Goal: Task Accomplishment & Management: Complete application form

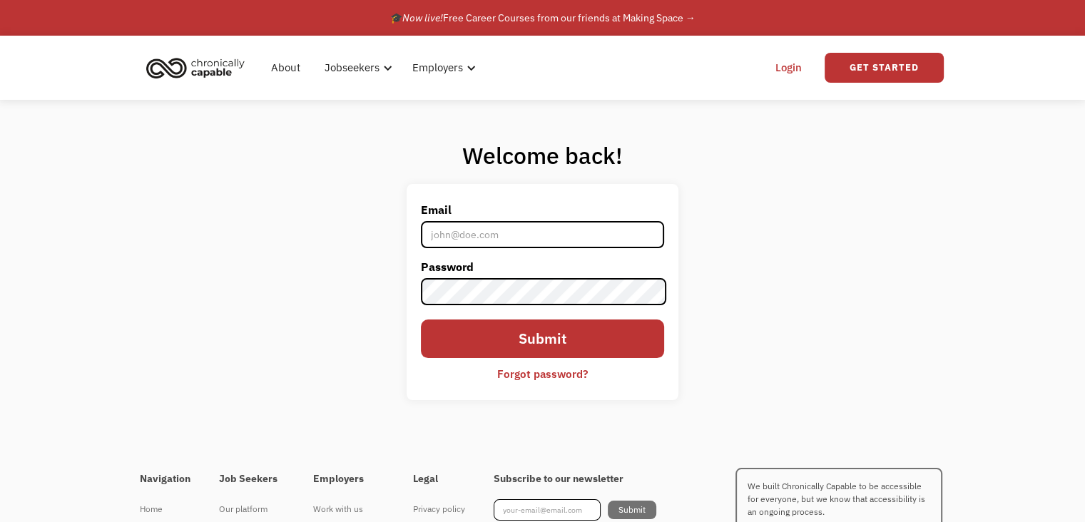
type input "[EMAIL_ADDRESS][PERSON_NAME][DOMAIN_NAME]"
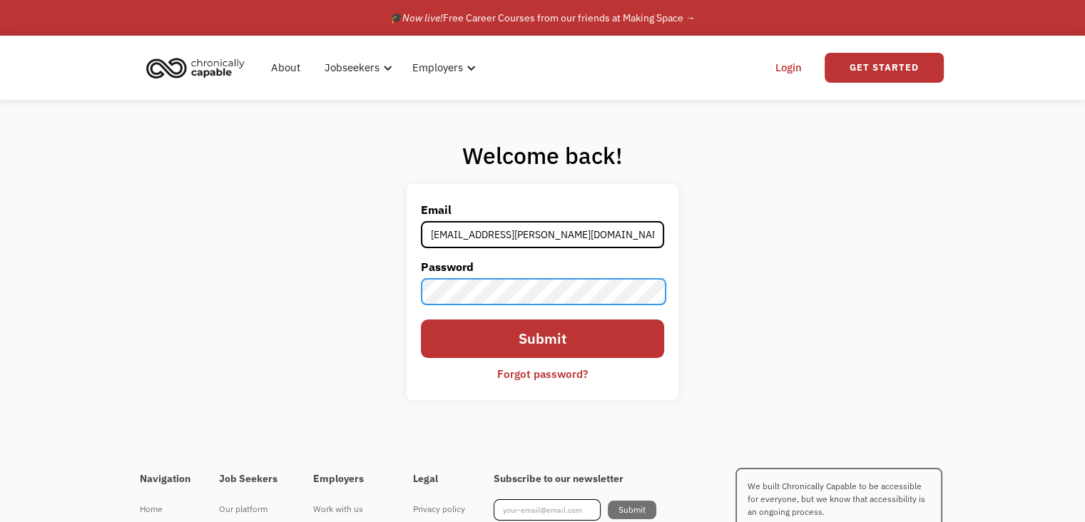
click at [421, 320] on input "Submit" at bounding box center [542, 339] width 243 height 38
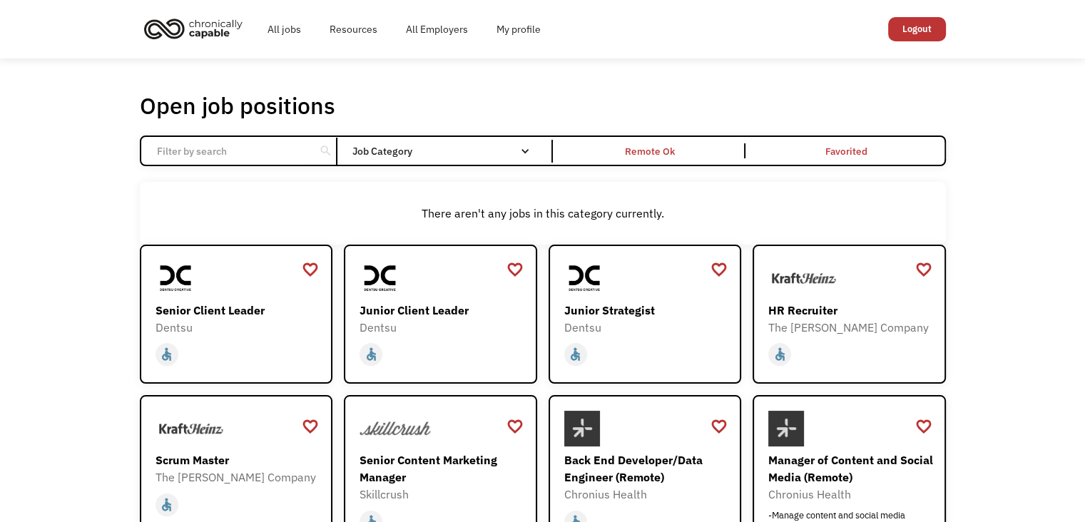
click at [517, 35] on link "My profile" at bounding box center [518, 29] width 73 height 46
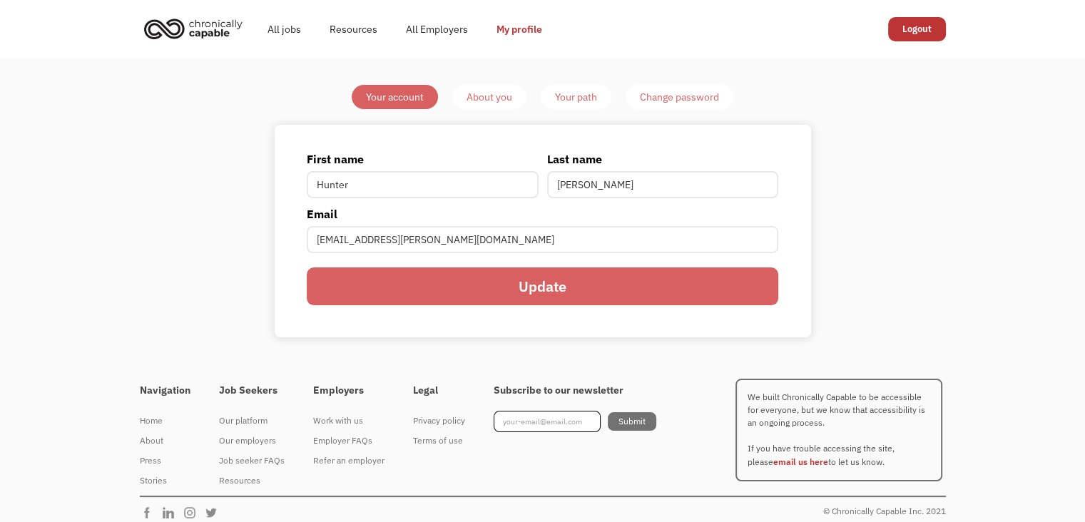
click at [489, 98] on div "About you" at bounding box center [490, 96] width 46 height 17
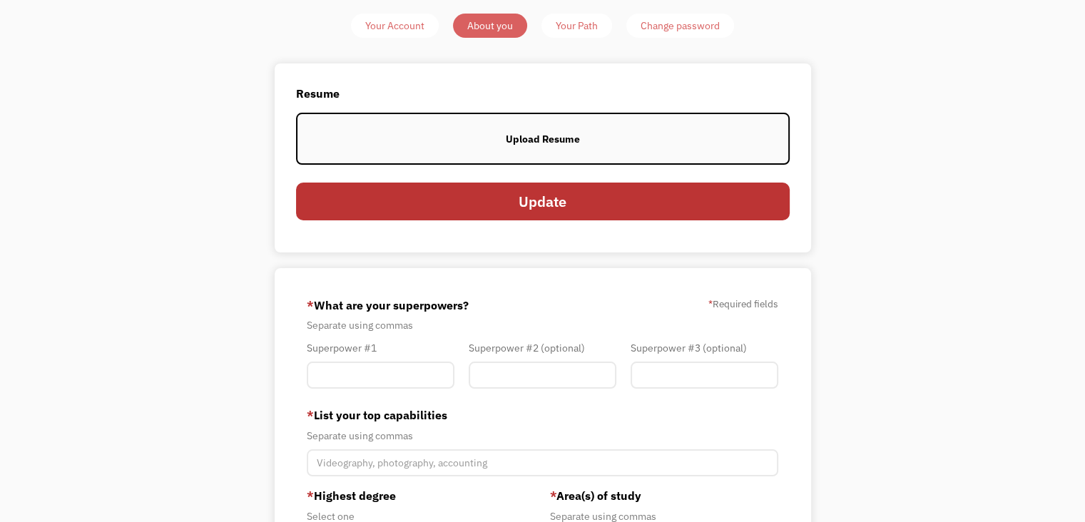
click at [601, 128] on label "Upload Resume" at bounding box center [543, 139] width 494 height 52
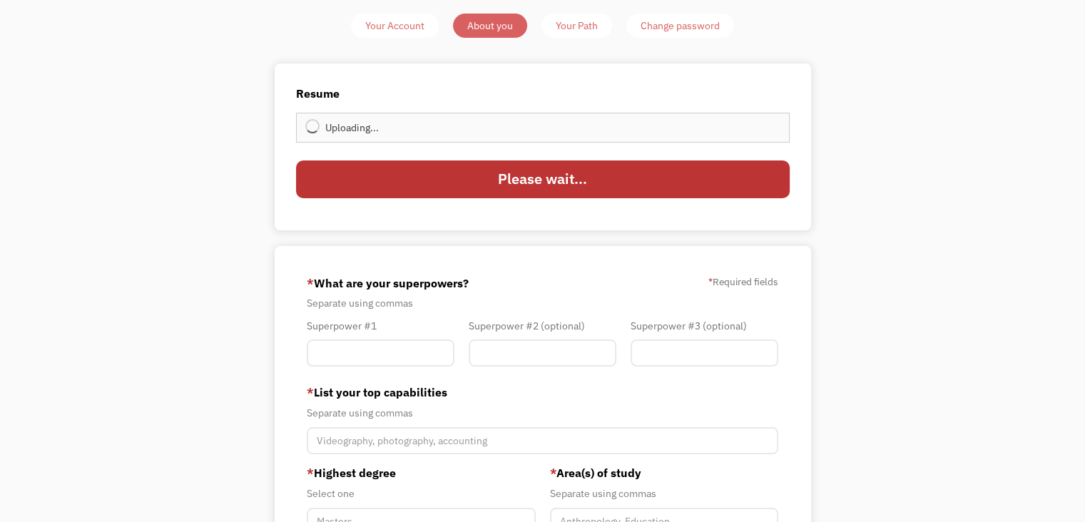
type input "Update"
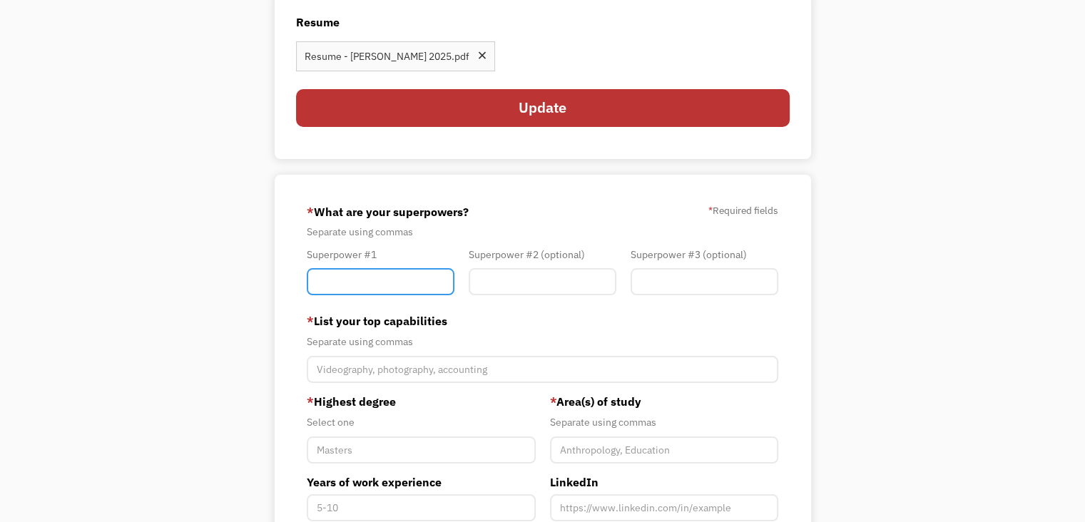
click at [358, 280] on input "Member-You-Update" at bounding box center [381, 281] width 148 height 27
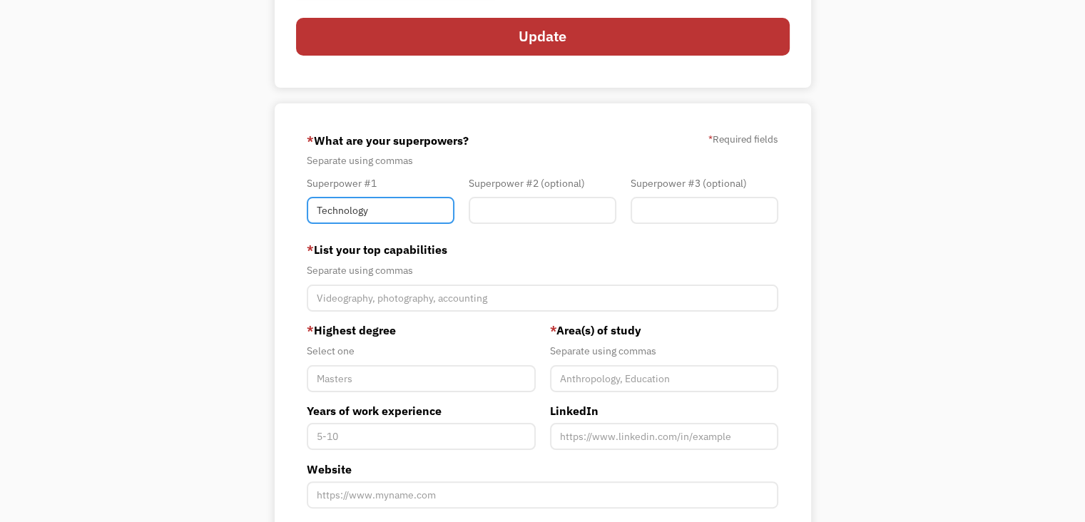
type input "Technology"
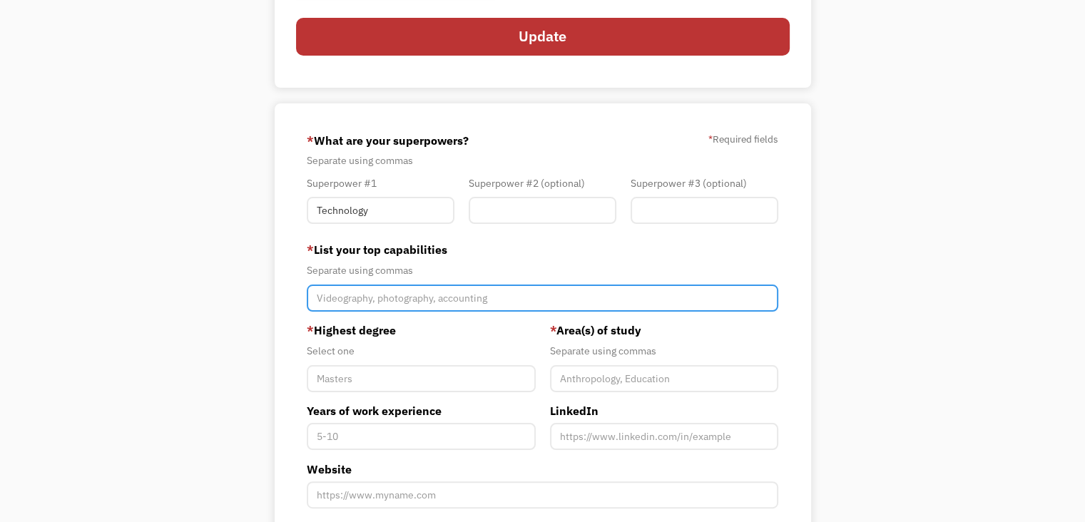
click at [368, 296] on input "Member-You-Update" at bounding box center [543, 298] width 472 height 27
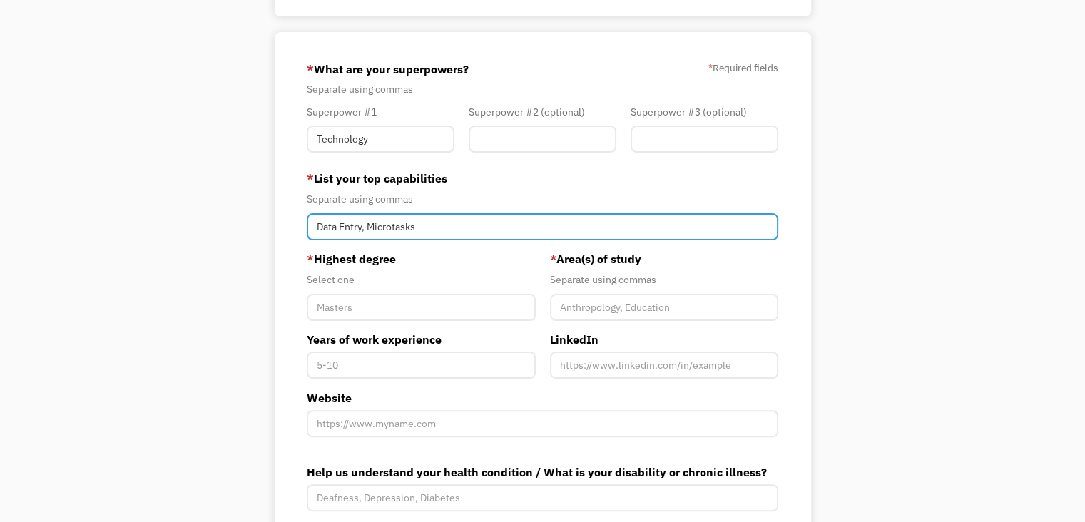
type input "Data Entry, Microtasks"
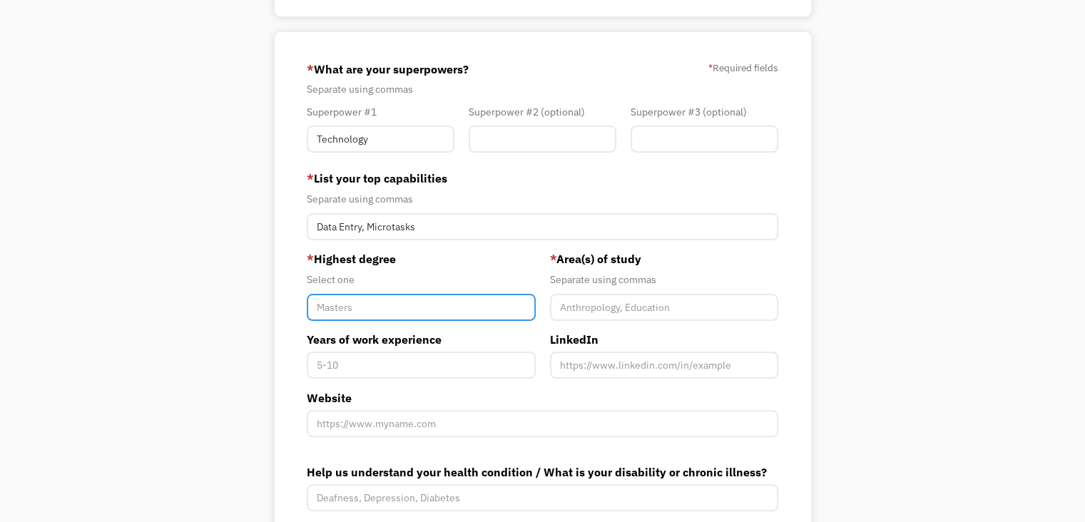
click at [364, 310] on input "Member-You-Update" at bounding box center [421, 307] width 228 height 27
click at [429, 302] on input "High School" at bounding box center [421, 307] width 228 height 27
type input "High School"
click at [383, 330] on div "* Highest degree Select one High School Years of work experience" at bounding box center [421, 319] width 243 height 139
click at [377, 305] on input "High School" at bounding box center [421, 307] width 228 height 27
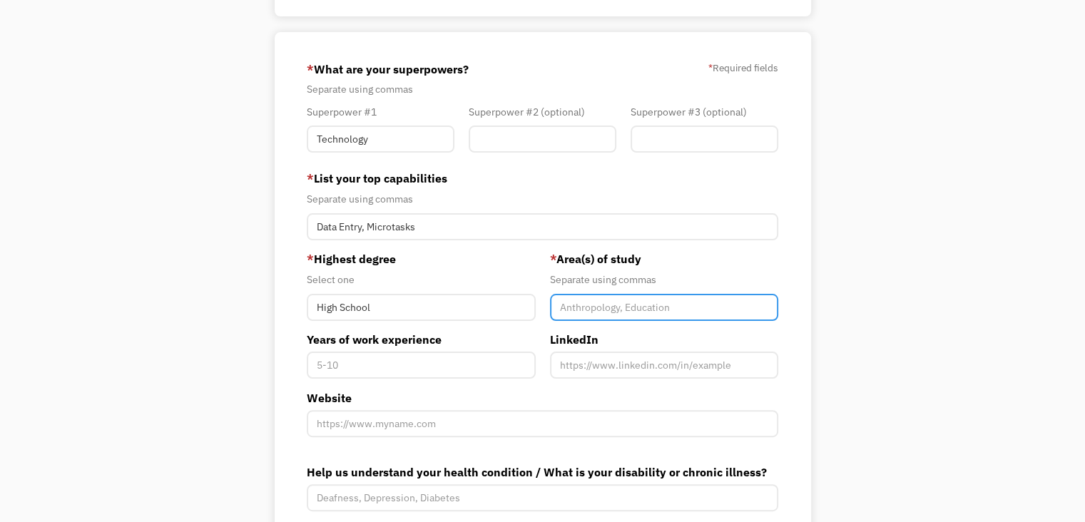
click at [605, 310] on input "Member-You-Update" at bounding box center [664, 307] width 228 height 27
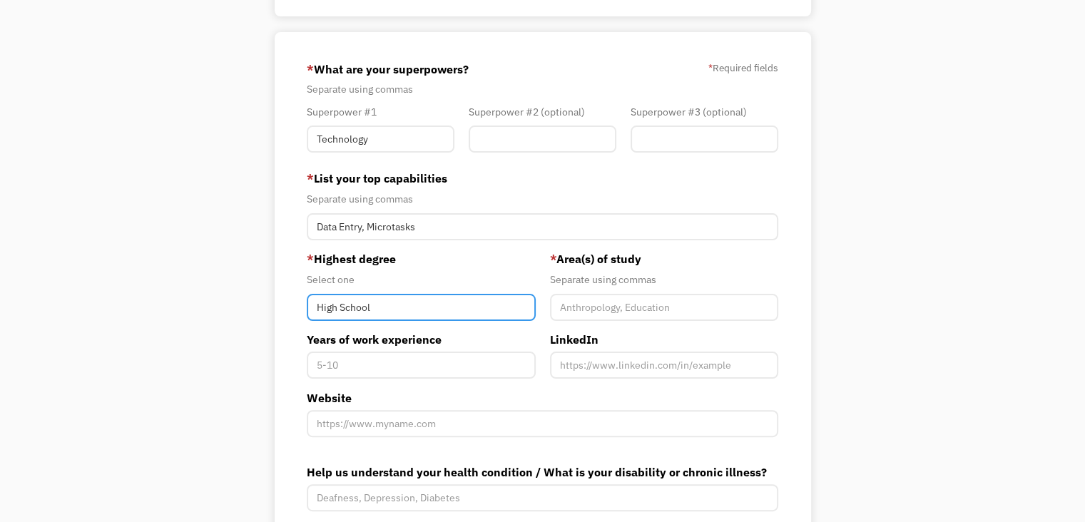
click at [379, 295] on input "High School" at bounding box center [421, 307] width 228 height 27
click at [379, 307] on input "High School" at bounding box center [421, 307] width 228 height 27
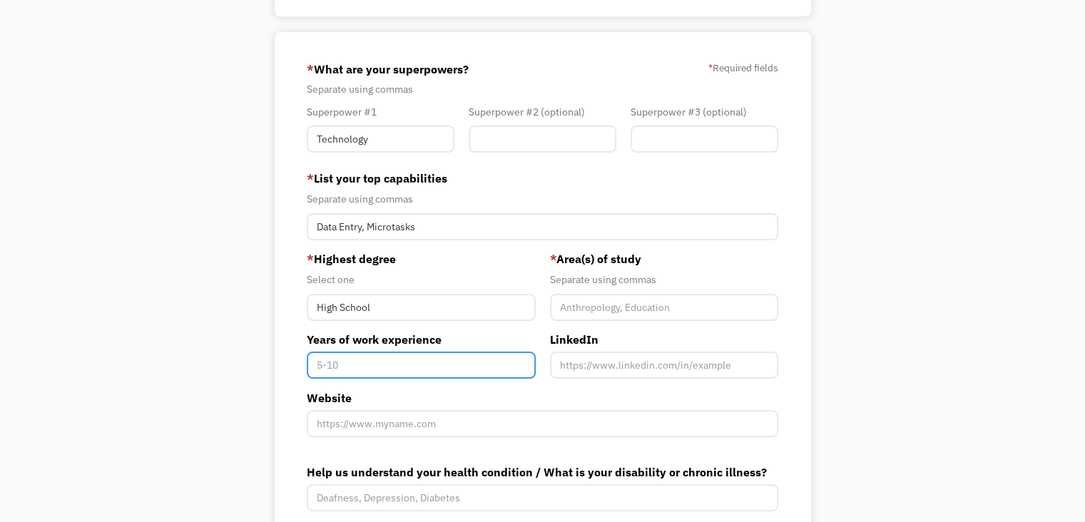
click at [416, 372] on input "Years of work experience" at bounding box center [421, 365] width 228 height 27
type input "5-10"
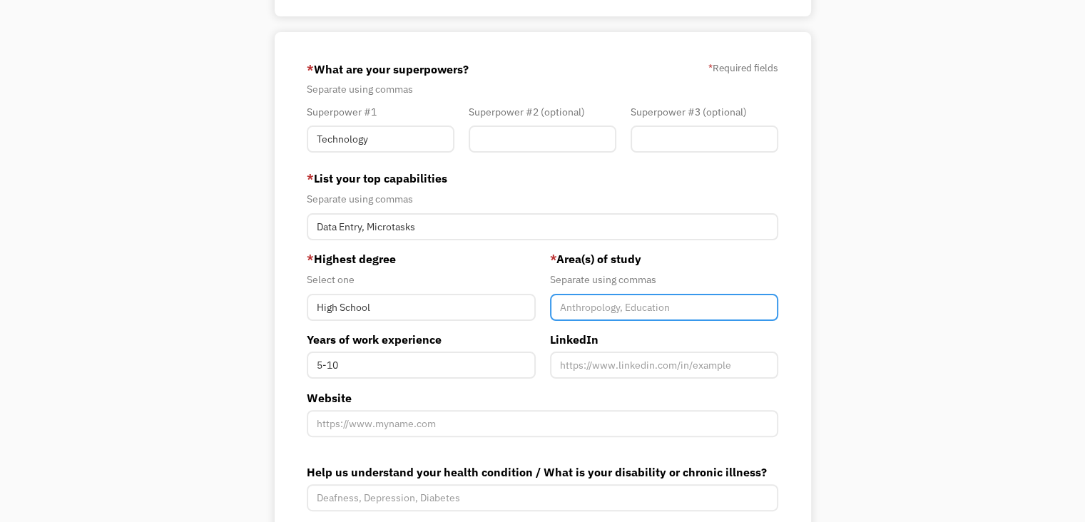
click at [617, 302] on input "Member-You-Update" at bounding box center [664, 307] width 228 height 27
type input "Web Devlopment"
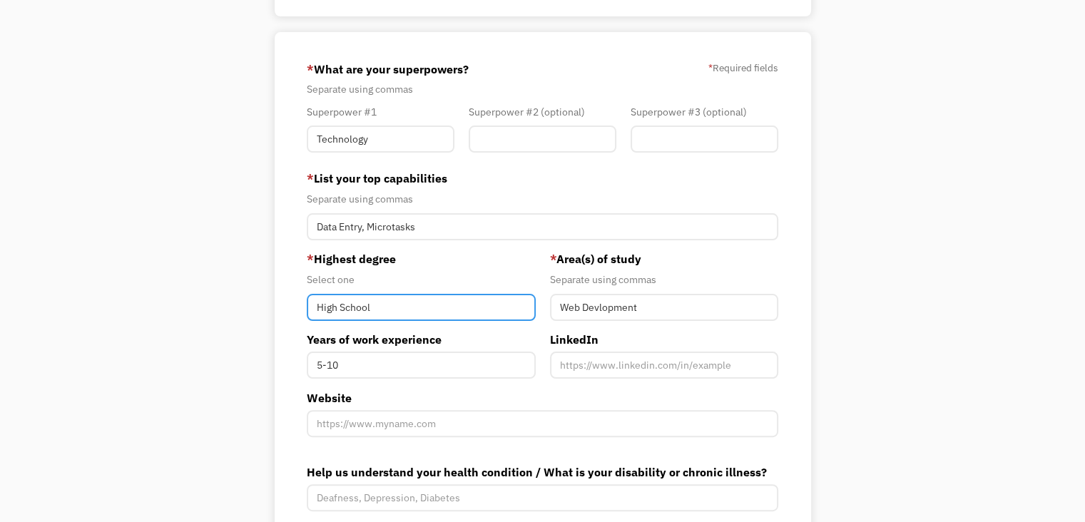
drag, startPoint x: 409, startPoint y: 302, endPoint x: 45, endPoint y: 279, distance: 364.6
click at [45, 282] on div "Your Account About you Your Path Change password Resume View your current resum…" at bounding box center [542, 212] width 1085 height 878
paste input "vocational s"
click at [322, 305] on input "vocational school" at bounding box center [421, 307] width 228 height 27
click at [371, 306] on input "Vocational school" at bounding box center [421, 307] width 228 height 27
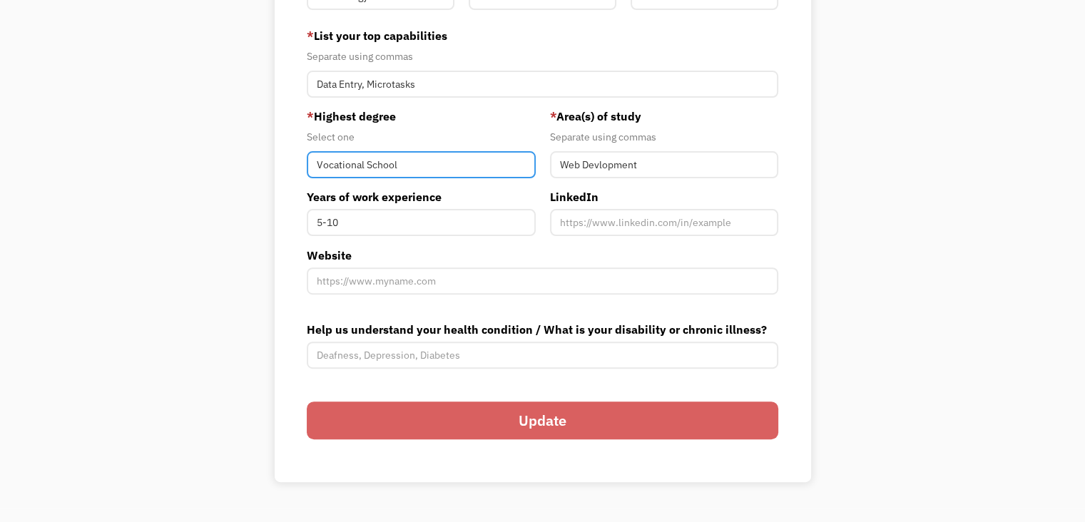
scroll to position [499, 0]
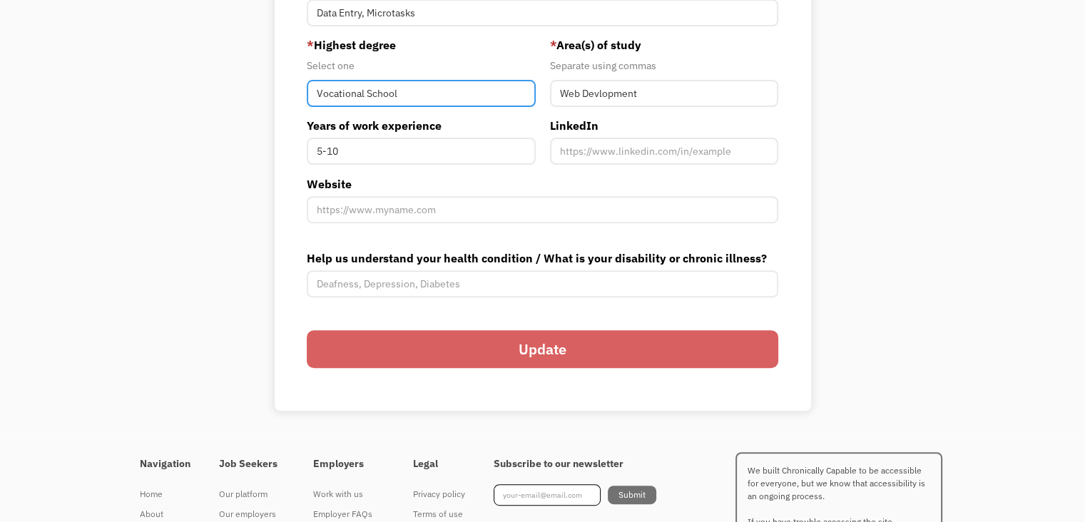
type input "Vocational School"
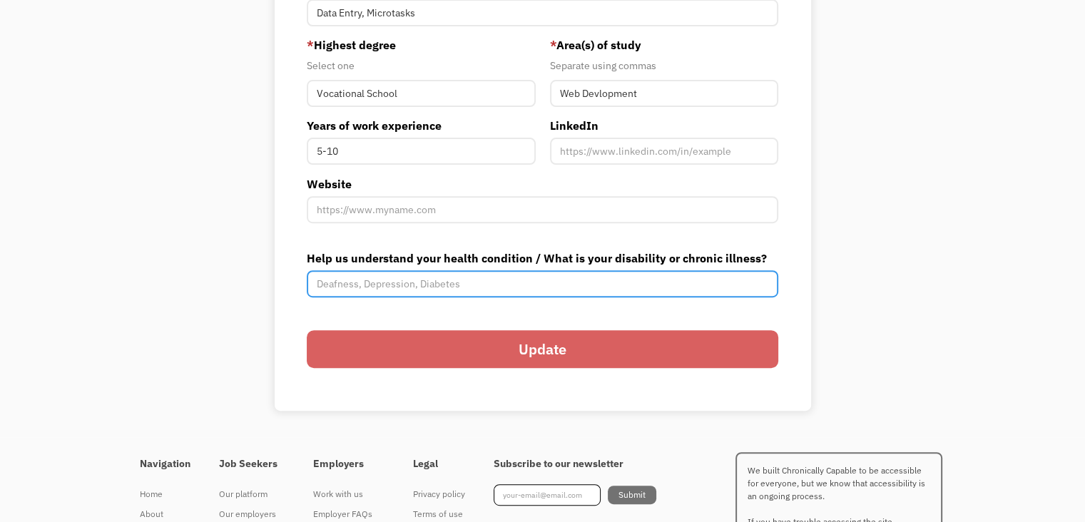
click at [470, 286] on input "Help us understand your health condition / What is your disability or chronic i…" at bounding box center [543, 283] width 472 height 27
click at [462, 286] on input "Residual Schizophrenia," at bounding box center [543, 283] width 472 height 27
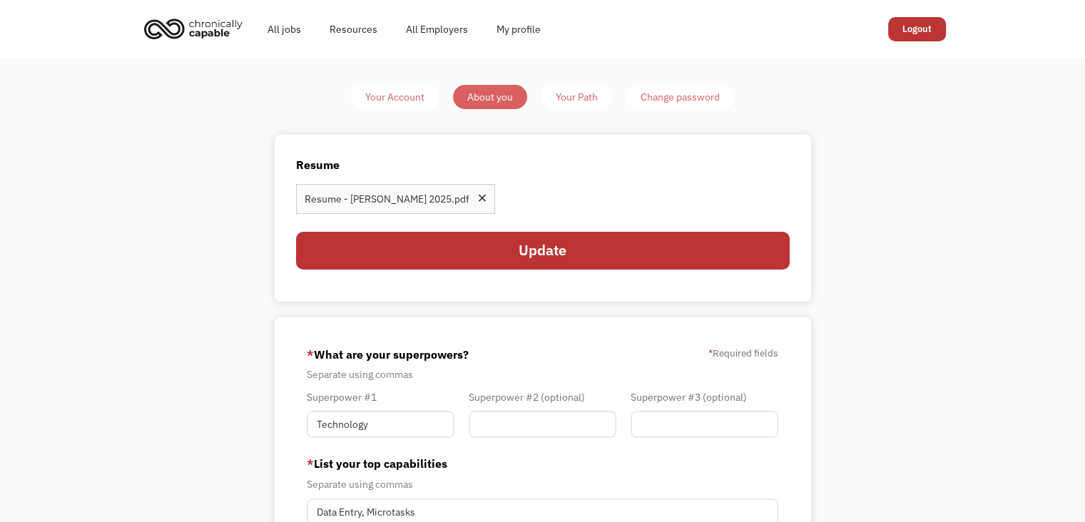
scroll to position [571, 0]
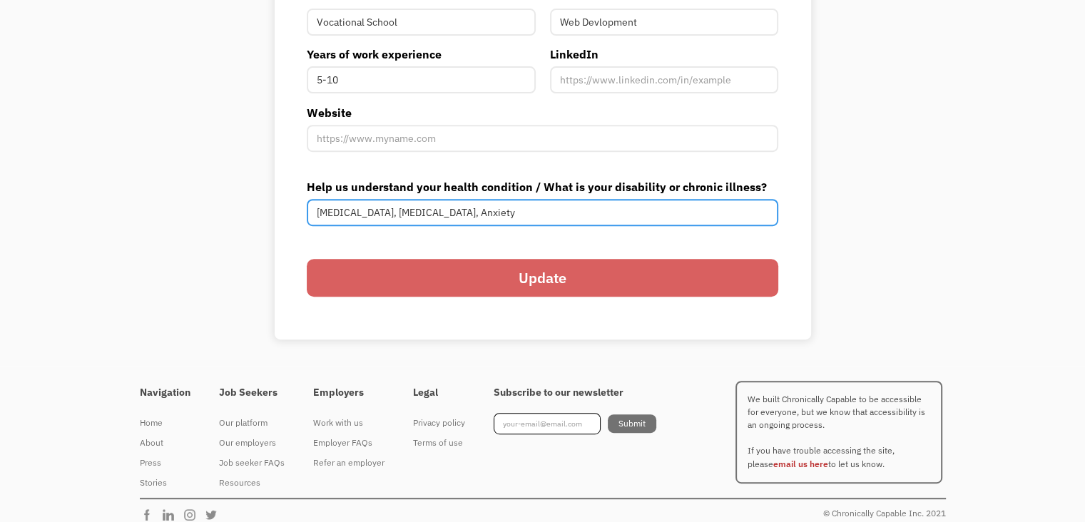
type input "Residual Schizophrenia, Depression, Anxiety"
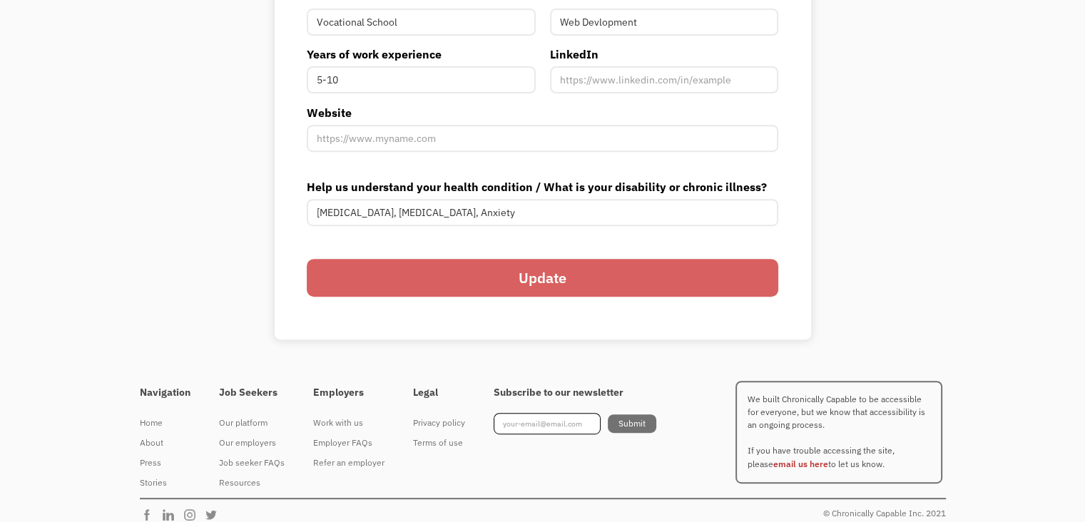
click at [544, 292] on input "Update" at bounding box center [543, 278] width 472 height 38
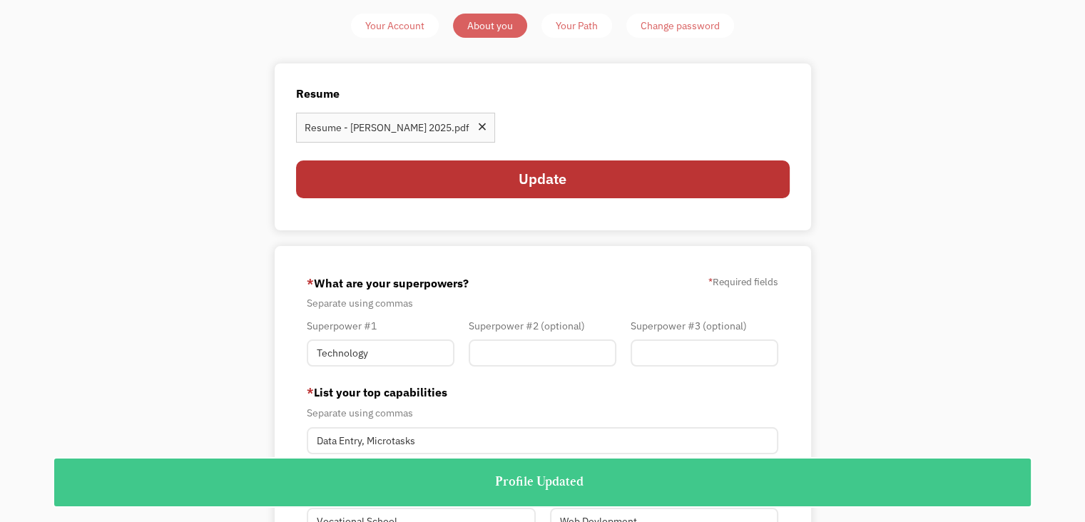
scroll to position [0, 0]
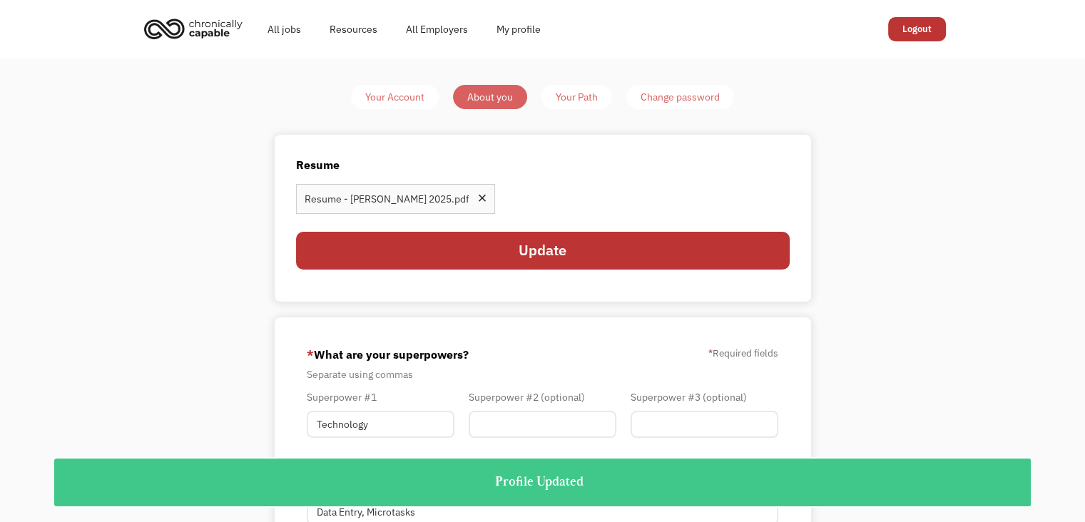
click at [586, 99] on div "Your Path" at bounding box center [577, 96] width 42 height 17
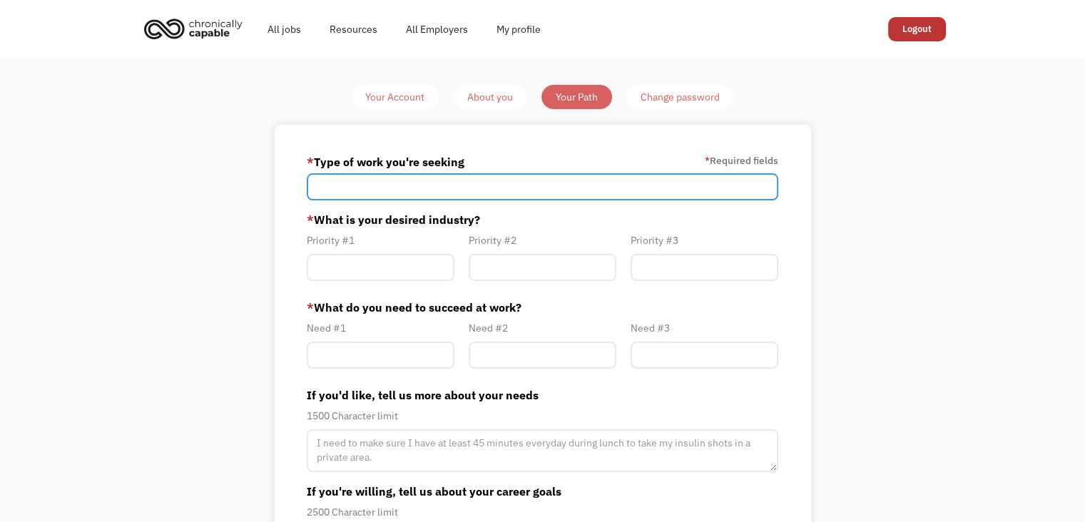
click at [524, 197] on input "Member-Path-Update" at bounding box center [543, 186] width 472 height 27
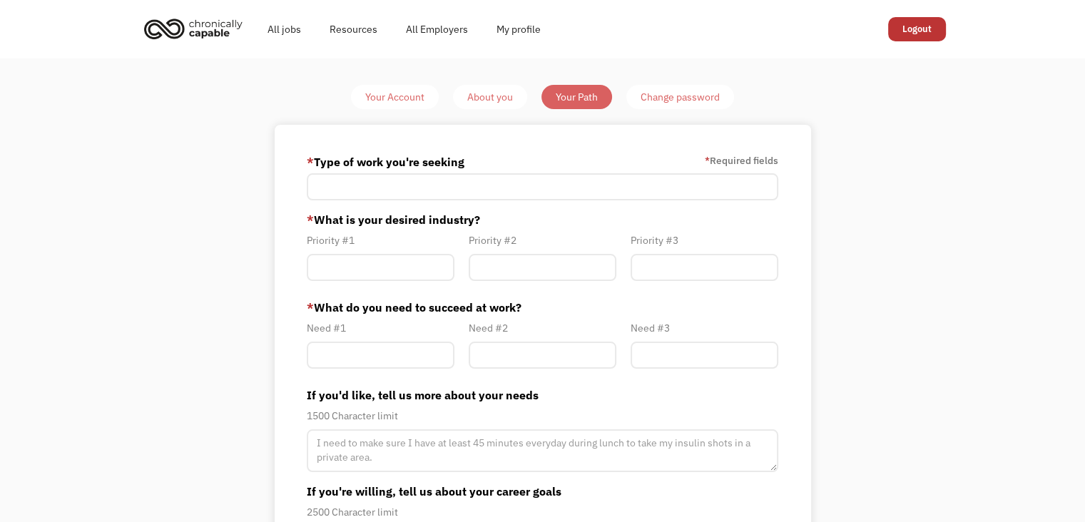
click at [362, 220] on label "* What is your desired industry?" at bounding box center [543, 219] width 472 height 17
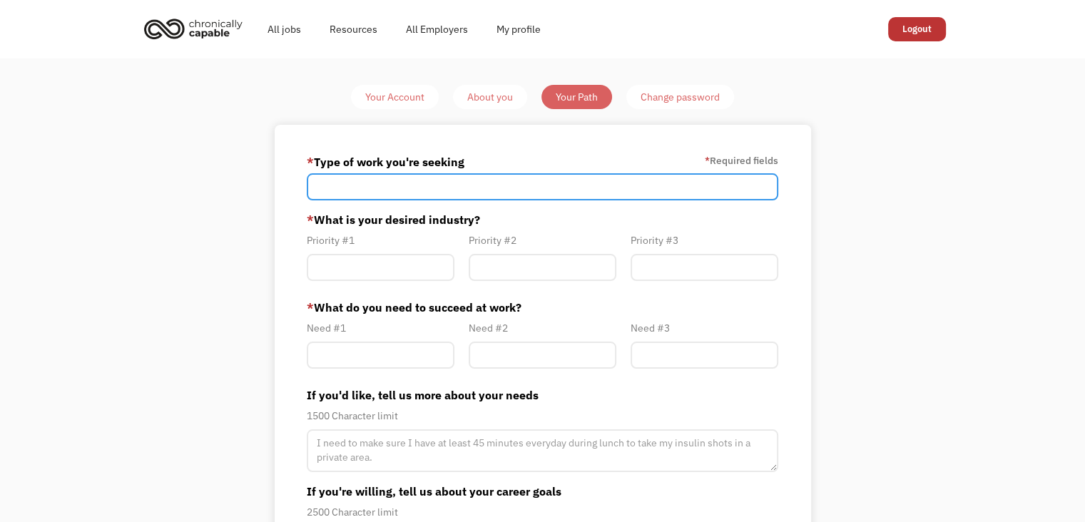
click at [427, 187] on input "Member-Path-Update" at bounding box center [543, 186] width 472 height 27
type input "Data Entry, Microtasks"
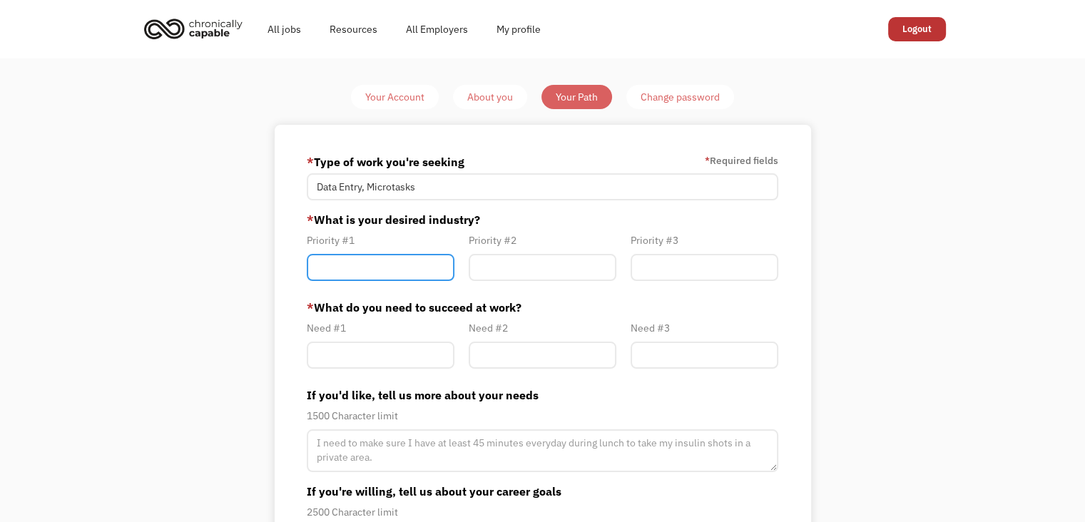
click at [407, 270] on input "Member-Path-Update" at bounding box center [381, 267] width 148 height 27
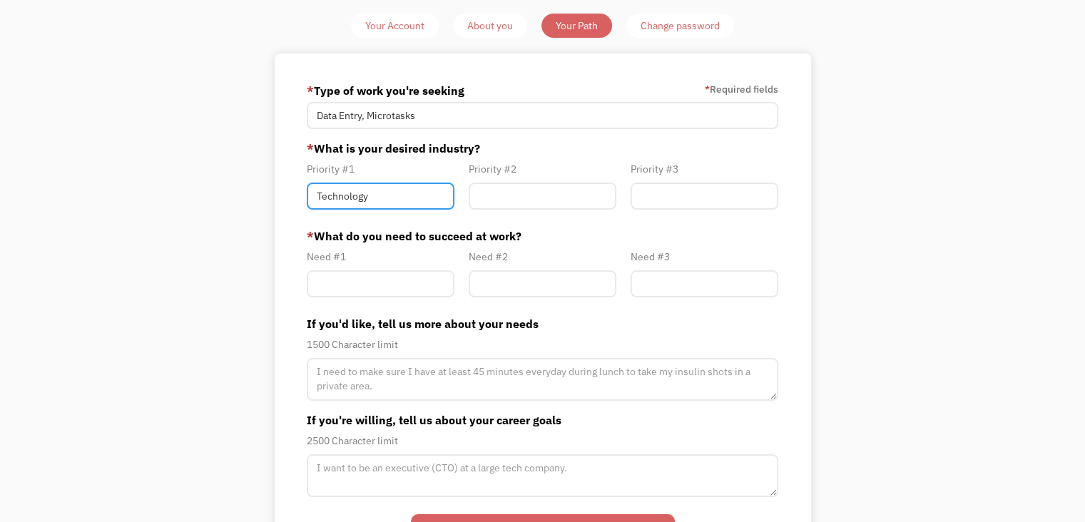
type input "Technology"
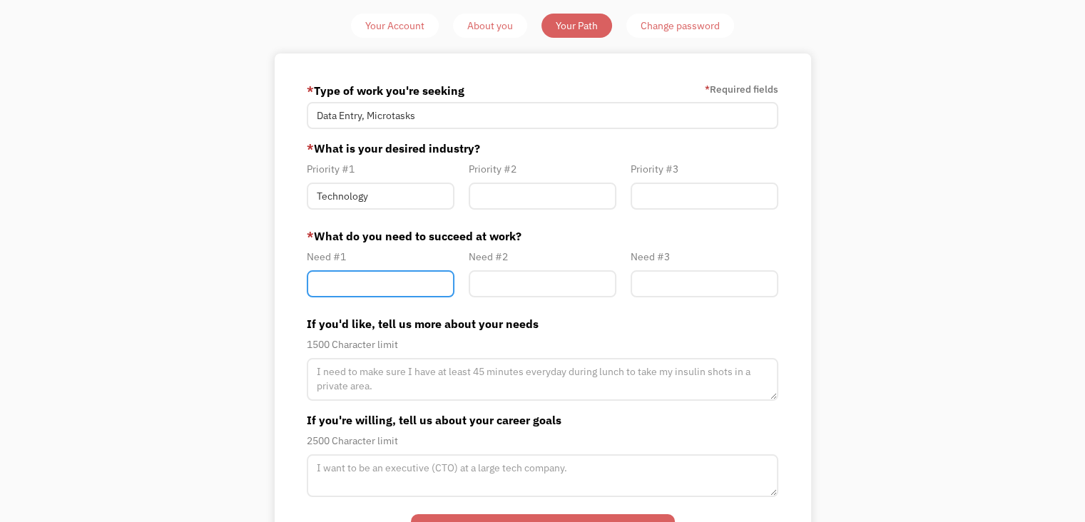
click at [420, 282] on input "Member-Path-Update" at bounding box center [381, 283] width 148 height 27
type input "Flexible Hours"
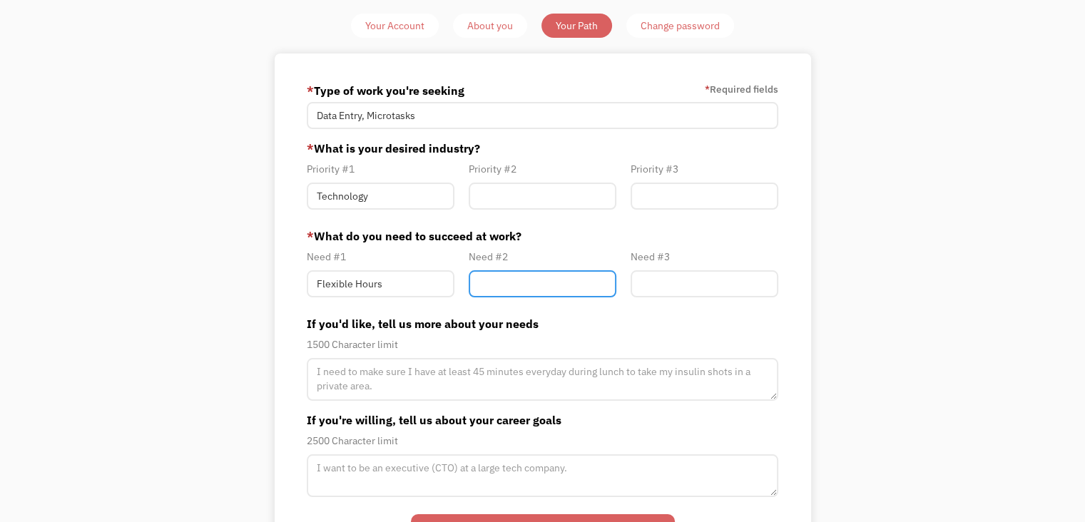
click at [520, 282] on input "Member-Path-Update" at bounding box center [543, 283] width 148 height 27
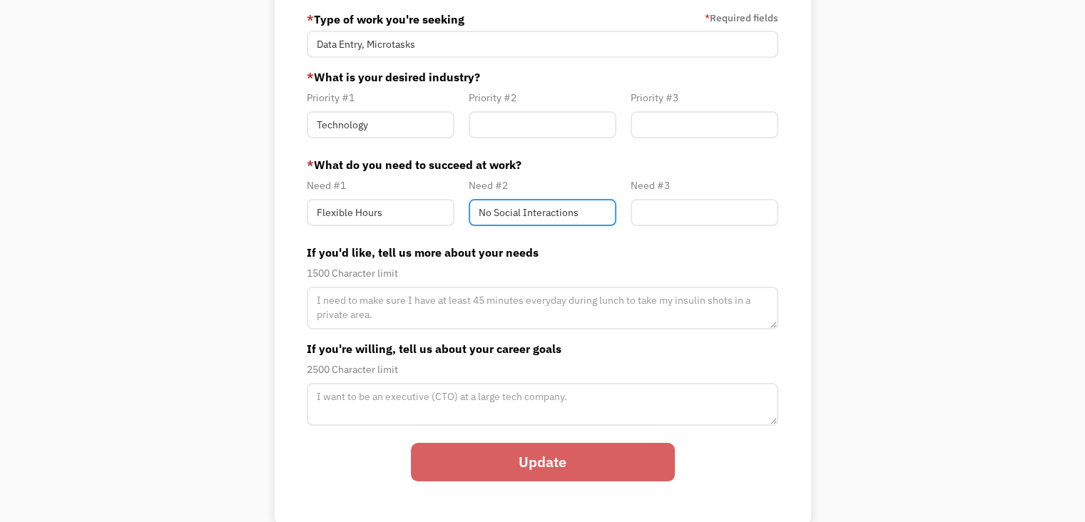
type input "No Social Interactions"
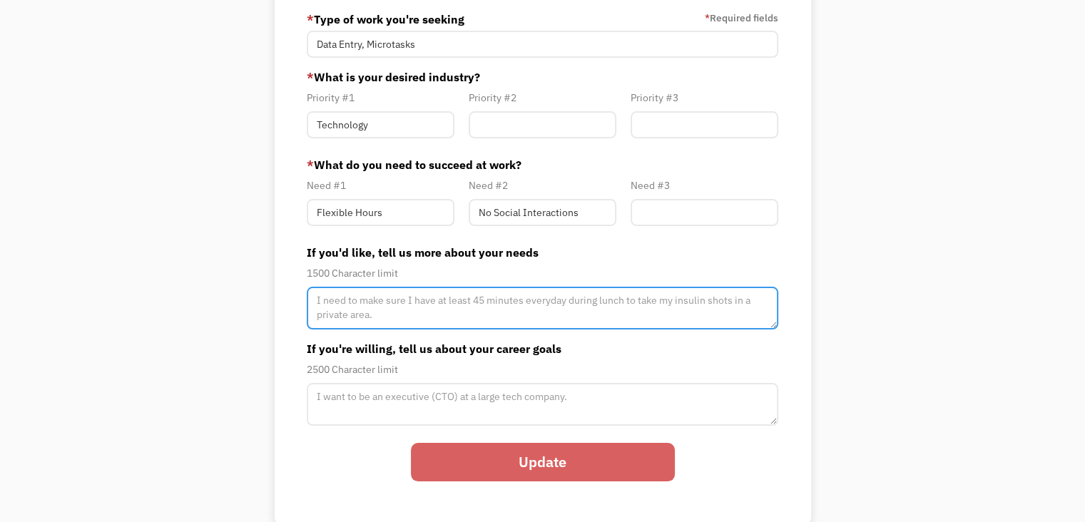
click at [625, 328] on textarea "Member-Path-Update" at bounding box center [543, 308] width 472 height 43
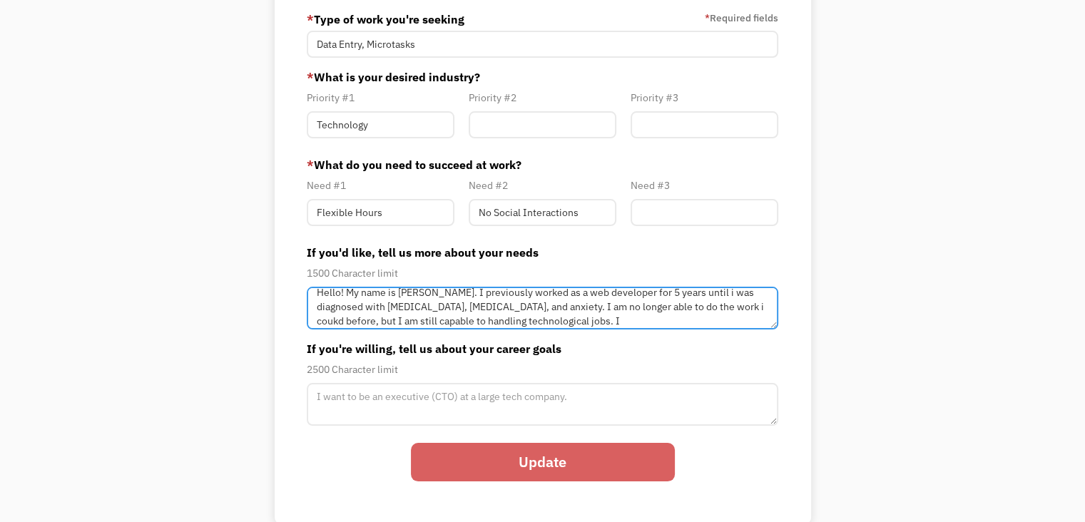
scroll to position [6, 0]
click at [719, 296] on textarea "Hello! My name is Hunter Carrico. I previously worked as a web developer for 5 …" at bounding box center [543, 308] width 472 height 43
click at [633, 323] on textarea "Hello! My name is Hunter Carrico. I previously worked as a web developer for 5 …" at bounding box center [543, 308] width 472 height 43
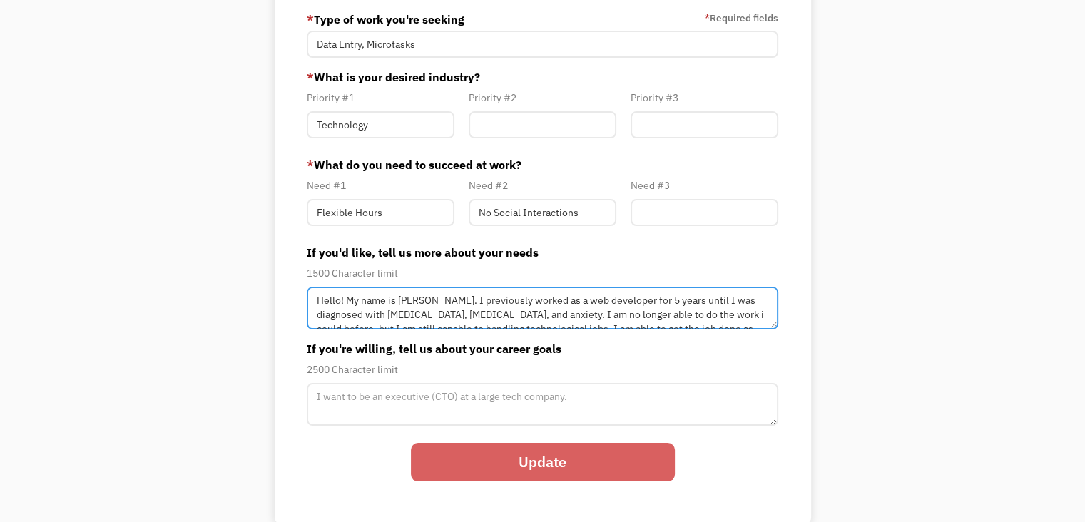
click at [471, 300] on textarea "Hello! My name is Hunter Carrico. I previously worked as a web developer for 5 …" at bounding box center [543, 308] width 472 height 43
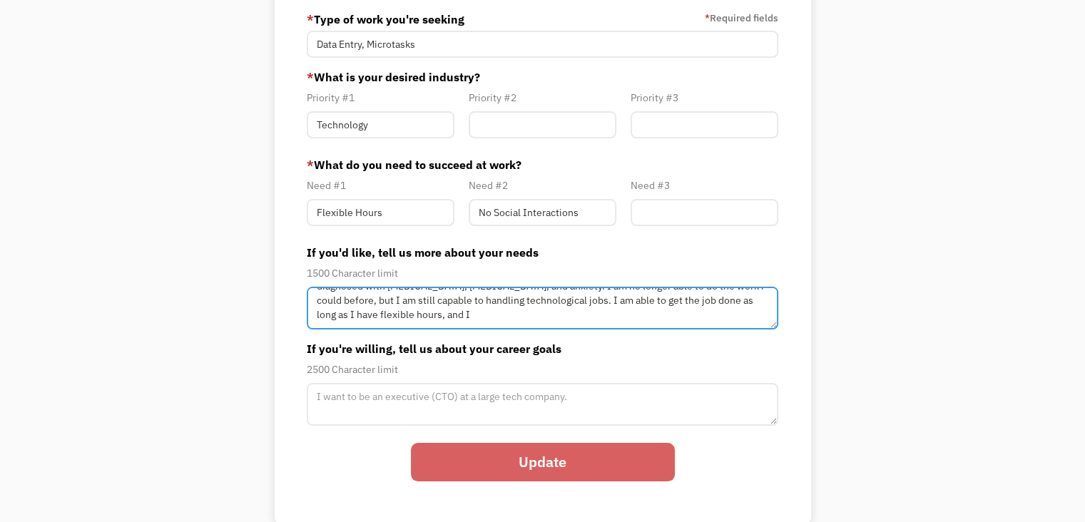
click at [479, 320] on textarea "Hello! My name is Hunter Carrico. I previously worked as a web developer for 5 …" at bounding box center [543, 308] width 472 height 43
drag, startPoint x: 462, startPoint y: 315, endPoint x: 420, endPoint y: 322, distance: 42.8
click at [420, 322] on textarea "Hello! My name is Hunter Carrico. I previously worked as a web developer for 5 …" at bounding box center [543, 308] width 472 height 43
click at [698, 315] on textarea "Hello! My name is Hunter Carrico. I previously worked as a web developer for 5 …" at bounding box center [543, 308] width 472 height 43
click at [701, 315] on textarea "Hello! My name is Hunter Carrico. I previously worked as a web developer for 5 …" at bounding box center [543, 308] width 472 height 43
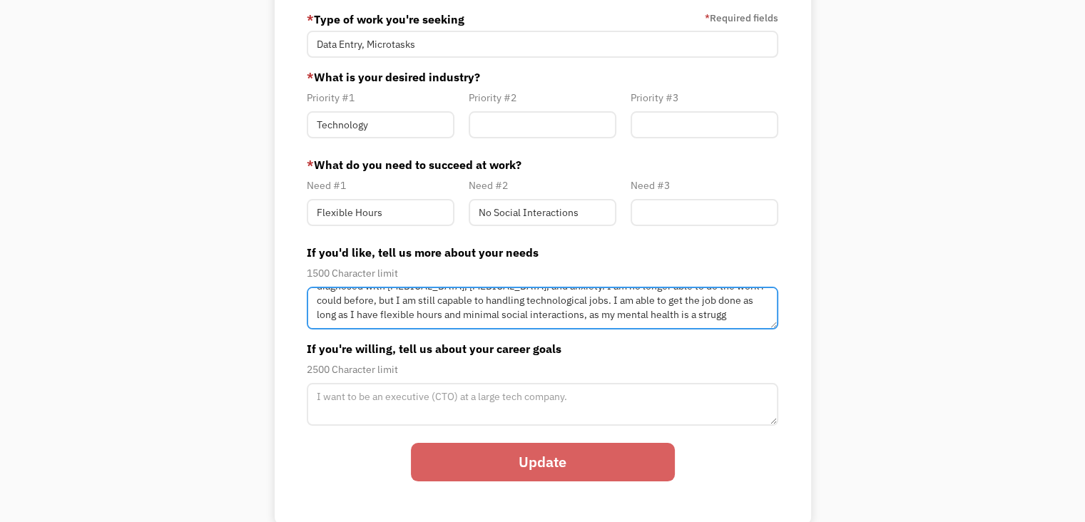
drag, startPoint x: 712, startPoint y: 315, endPoint x: 562, endPoint y: 333, distance: 150.9
click at [562, 333] on form "* Type of work you're seeking * Required fields Data Entry, Microtasks * What i…" at bounding box center [543, 255] width 472 height 495
click at [692, 298] on textarea "Hello! My name is Hunter Carrico. I previously worked as a web developer for 5 …" at bounding box center [543, 308] width 472 height 43
click at [717, 305] on textarea "Hello! My name is Hunter Carrico. I previously worked as a web developer for 5 …" at bounding box center [543, 308] width 472 height 43
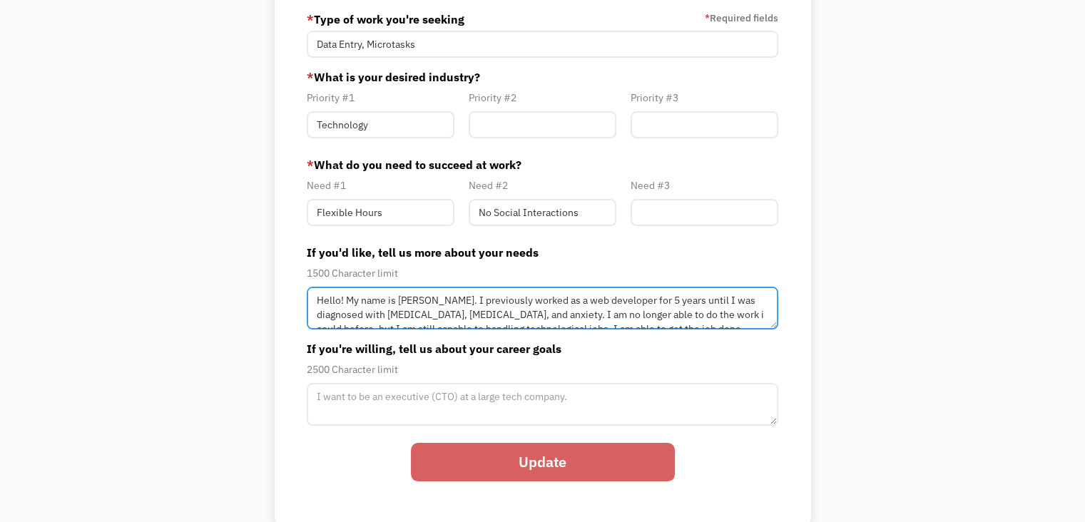
click at [724, 314] on textarea "Hello! My name is Hunter Carrico. I previously worked as a web developer for 5 …" at bounding box center [543, 308] width 472 height 43
click at [609, 302] on textarea "Hello! My name is Hunter Carrico. I previously worked as a web developer for 5 …" at bounding box center [543, 308] width 472 height 43
click at [692, 319] on textarea "Hello! My name is Hunter Carrico. I previously worked as a web developer for 5 …" at bounding box center [543, 308] width 472 height 43
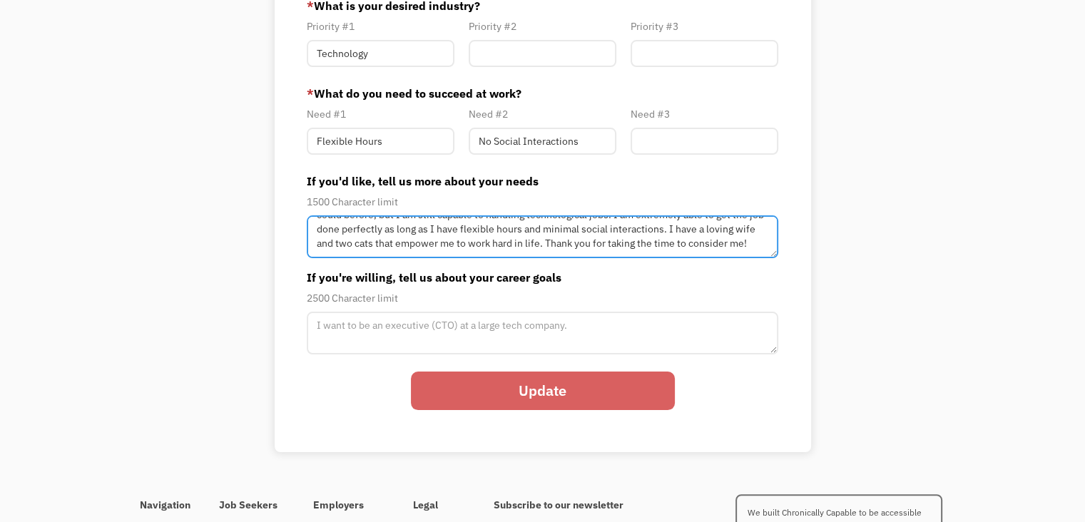
scroll to position [0, 0]
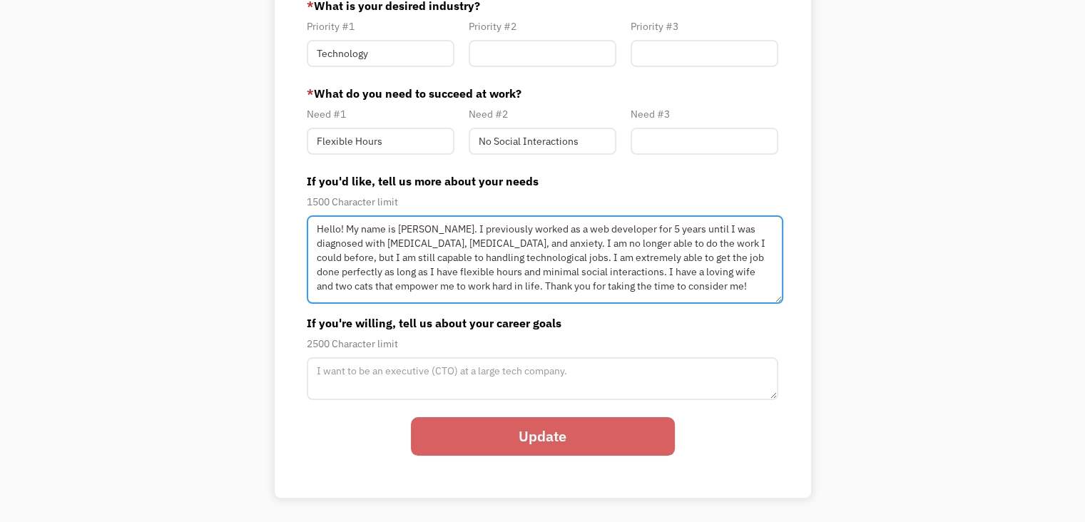
drag, startPoint x: 771, startPoint y: 253, endPoint x: 778, endPoint y: 300, distance: 47.5
click at [778, 300] on textarea "Hello! My name is Hunter Carrico. I previously worked as a web developer for 5 …" at bounding box center [545, 259] width 476 height 88
click at [454, 254] on textarea "Hello! My name is Hunter Carrico. I previously worked as a web developer for 5 …" at bounding box center [545, 259] width 476 height 88
click at [646, 257] on textarea "Hello! My name is Hunter Carrico. I previously worked as a web developer for 5 …" at bounding box center [545, 259] width 476 height 88
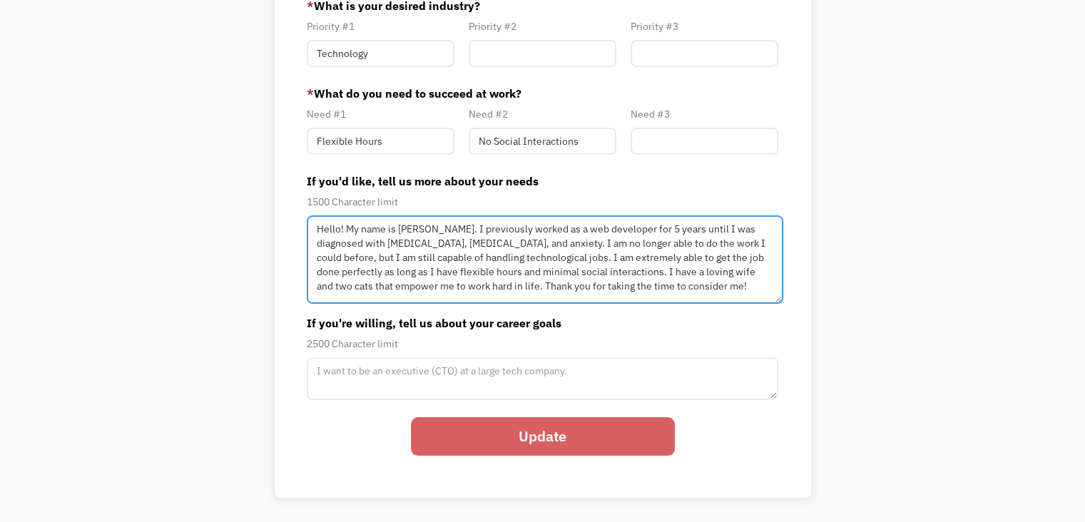
click at [638, 258] on textarea "Hello! My name is Hunter Carrico. I previously worked as a web developer for 5 …" at bounding box center [545, 259] width 476 height 88
type textarea "Hello! My name is Hunter Carrico. I previously worked as a web developer for 5 …"
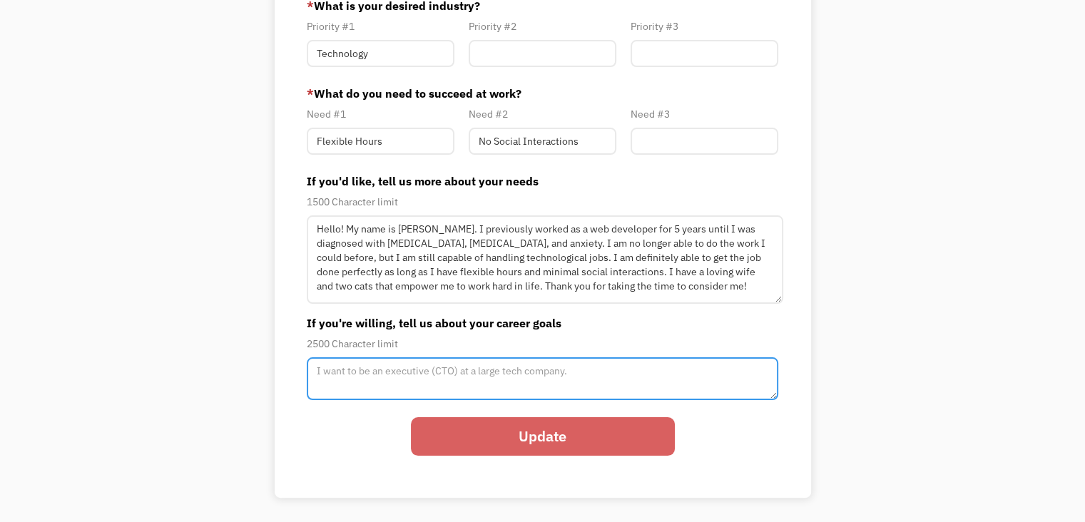
click at [502, 382] on textarea "Member-Path-Update" at bounding box center [543, 378] width 472 height 43
click at [606, 376] on textarea "I want to become the best at what find myself doing." at bounding box center [543, 378] width 472 height 43
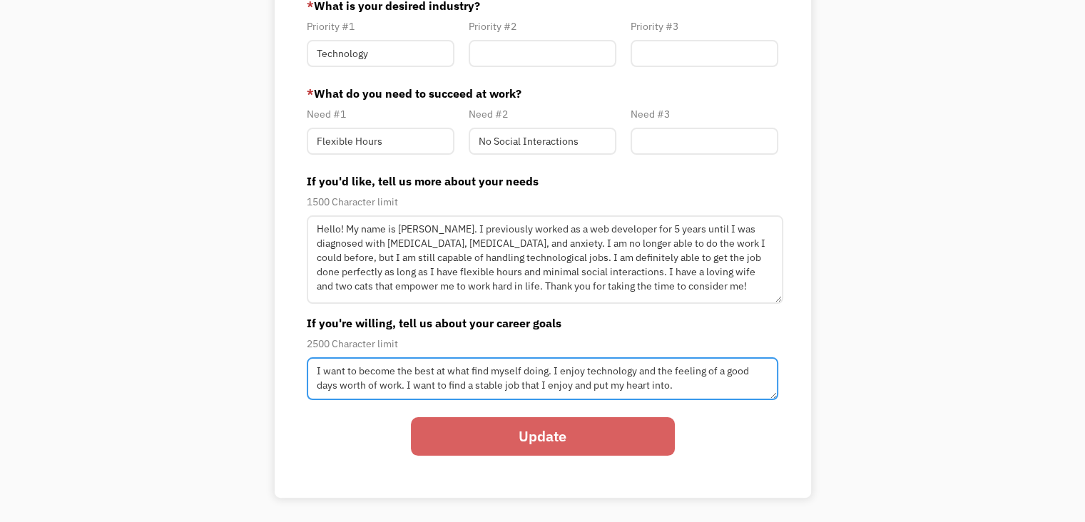
click at [469, 369] on textarea "I want to become the best at what find myself doing. I enjoy technology and the…" at bounding box center [543, 378] width 472 height 43
click at [593, 384] on textarea "I want to become the best at what I find myself doing. I enjoy technology and t…" at bounding box center [543, 378] width 472 height 43
type textarea "I want to become the best at what I find myself doing. I enjoy technology and t…"
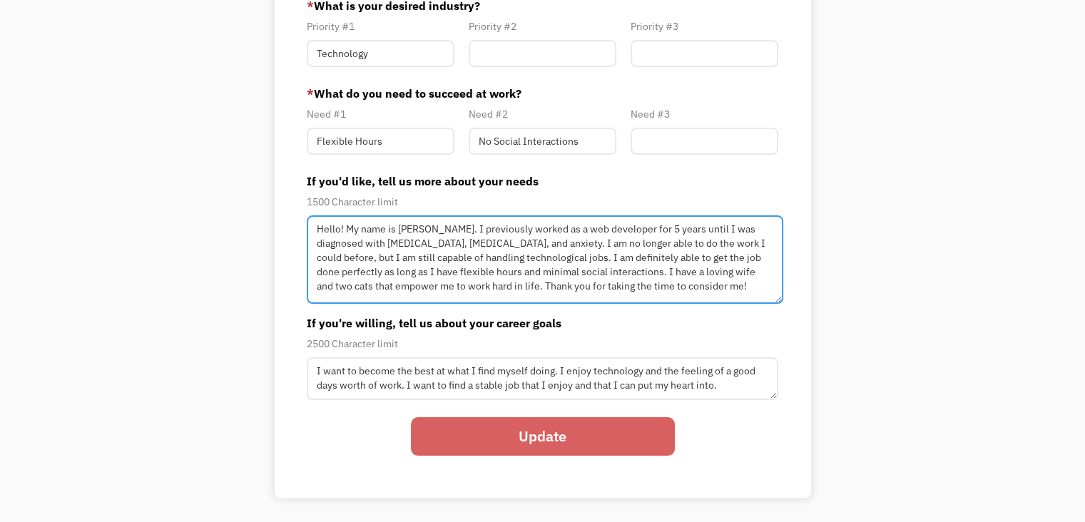
click at [442, 266] on textarea "Hello! My name is Hunter Carrico. I previously worked as a web developer for 5 …" at bounding box center [545, 259] width 476 height 88
click at [437, 266] on textarea "Hello! My name is Hunter Carrico. I previously worked as a web developer for 5 …" at bounding box center [545, 259] width 476 height 88
type textarea "Hello! My name is Hunter Carrico. I previously worked as a web developer for 5 …"
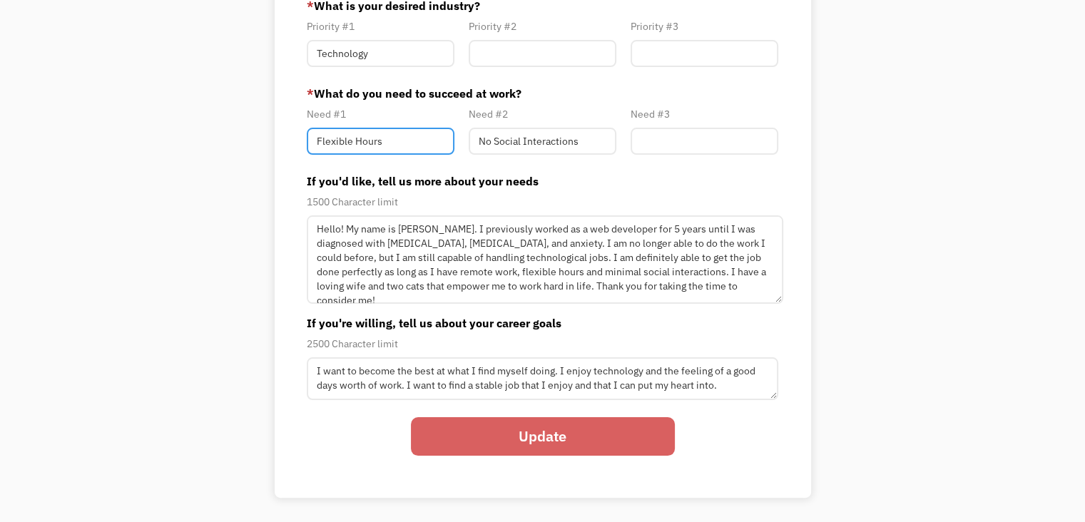
drag, startPoint x: 395, startPoint y: 147, endPoint x: 274, endPoint y: 138, distance: 121.6
click at [275, 138] on div "* Type of work you're seeking * Required fields Data Entry, Microtasks * What i…" at bounding box center [543, 205] width 536 height 588
type input "Remote Work"
click at [479, 145] on input "No Social Interactions" at bounding box center [543, 141] width 148 height 27
paste input "Flexible Hours"
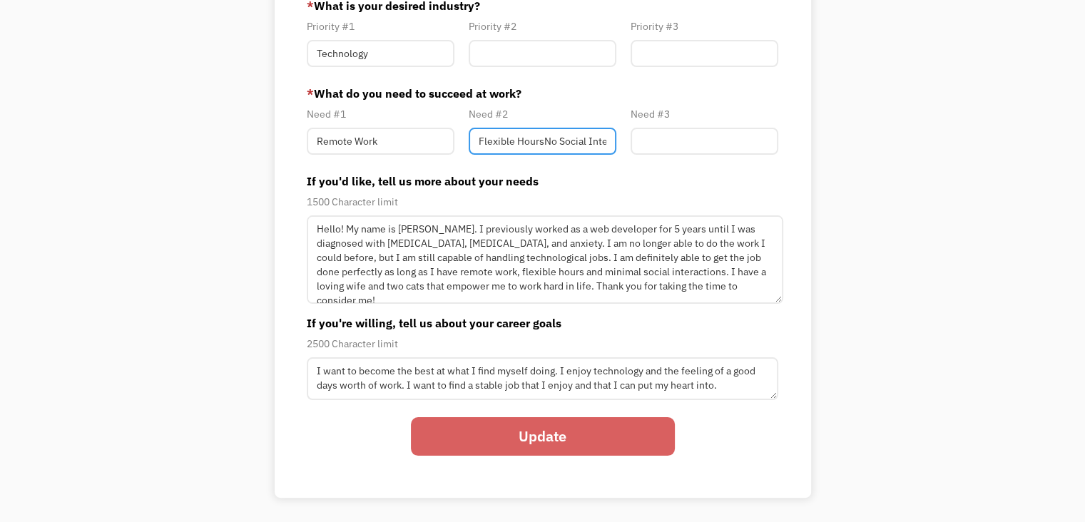
scroll to position [0, 35]
drag, startPoint x: 541, startPoint y: 141, endPoint x: 671, endPoint y: 142, distance: 130.5
click at [671, 142] on div "Need #1 Remote Work Need #2 Flexible HoursNo Social Interactions Need #3" at bounding box center [543, 134] width 486 height 56
type input "Flexible Hours"
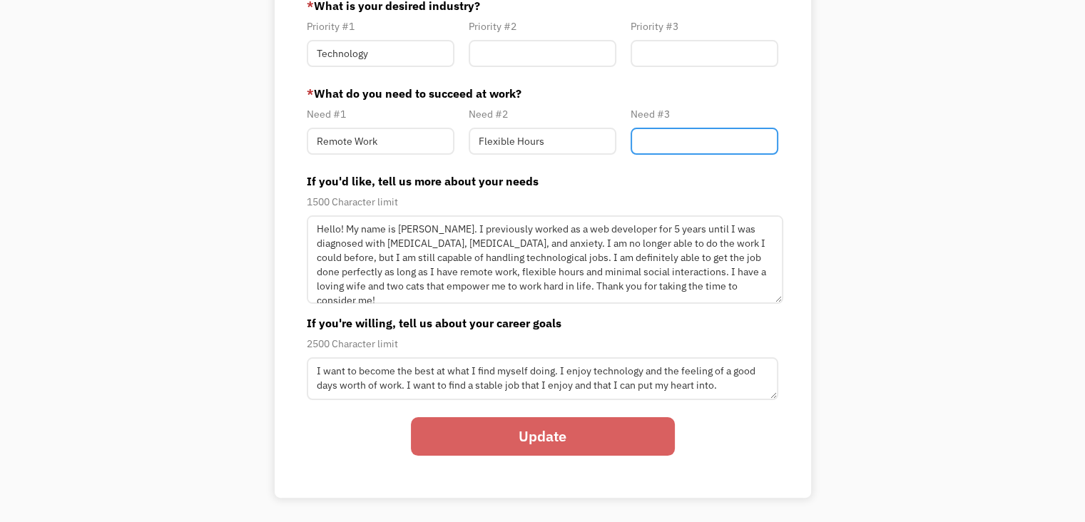
click at [688, 135] on input "Member-Path-Update" at bounding box center [705, 141] width 148 height 27
paste input "No Social Interactions"
click at [651, 141] on input "No Social Interactions" at bounding box center [705, 141] width 148 height 27
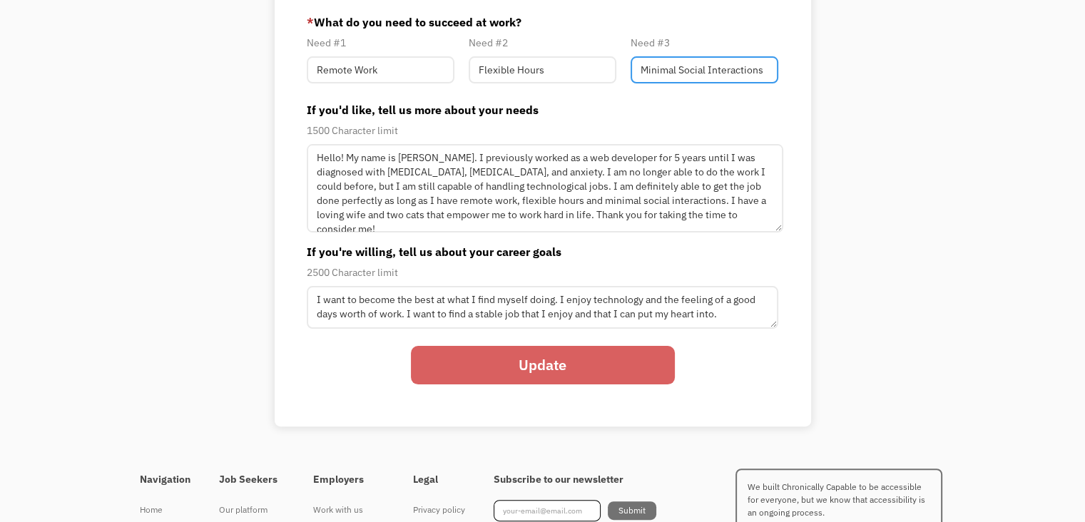
scroll to position [357, 0]
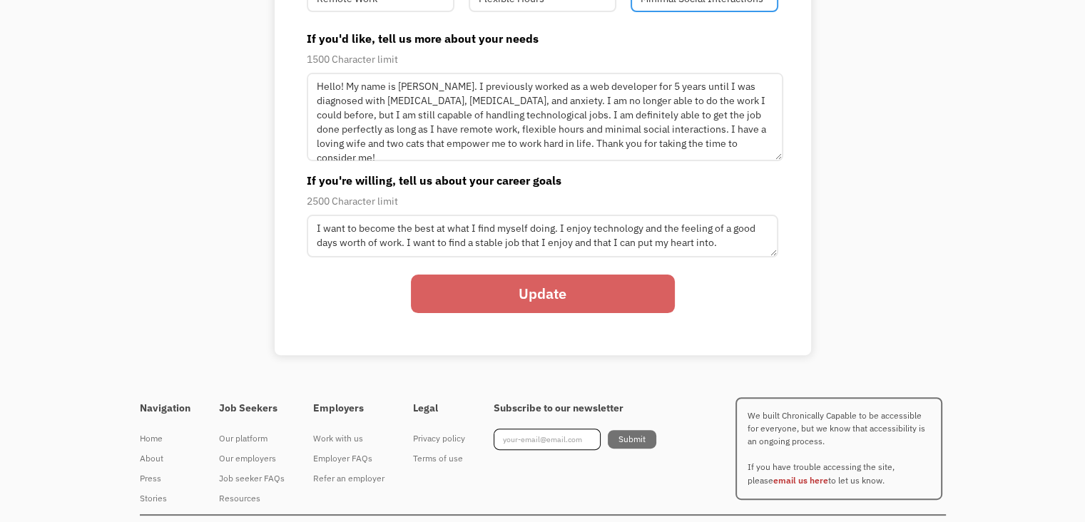
type input "Minimal Social Interactions"
click at [602, 300] on input "Update" at bounding box center [543, 294] width 264 height 38
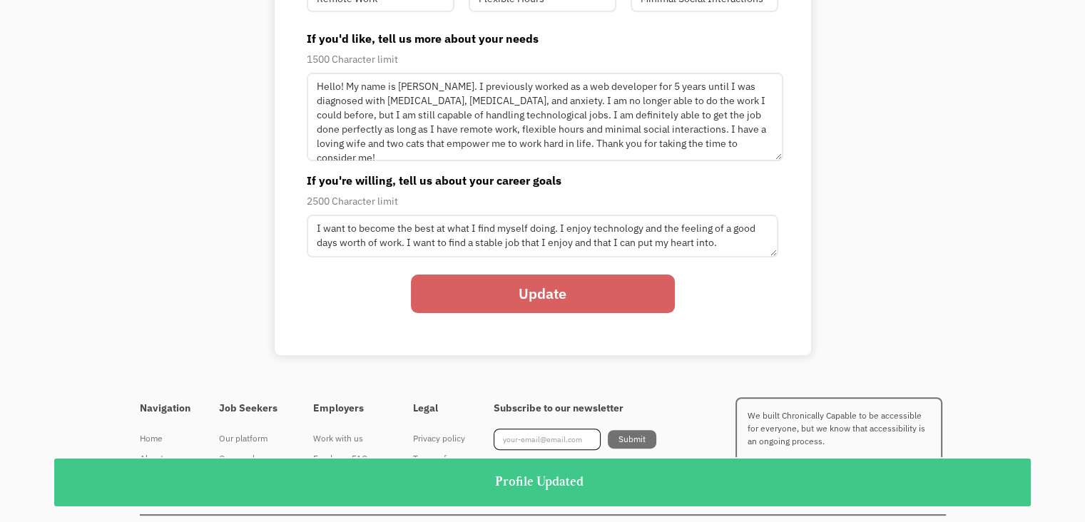
scroll to position [0, 0]
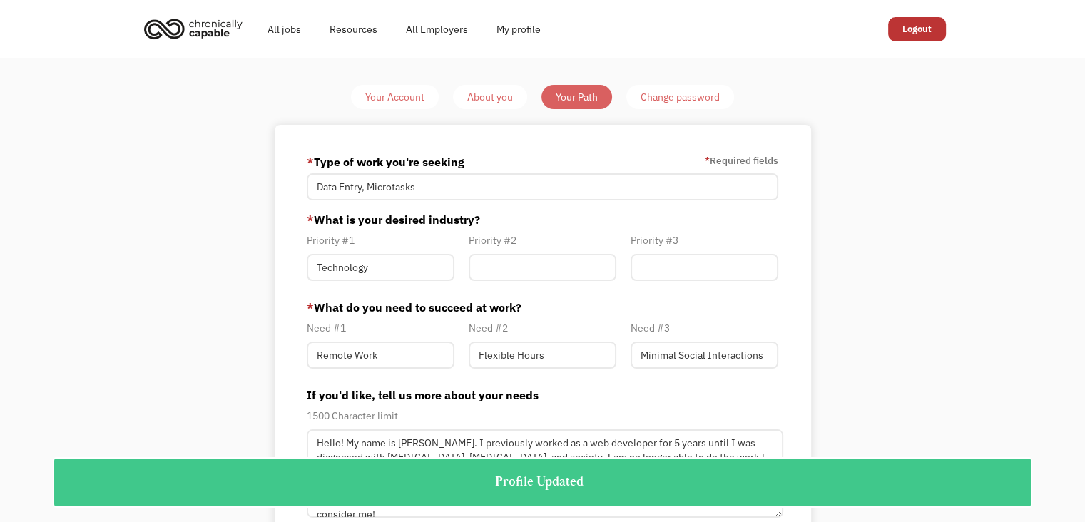
click at [390, 96] on div "Your Account" at bounding box center [394, 96] width 59 height 17
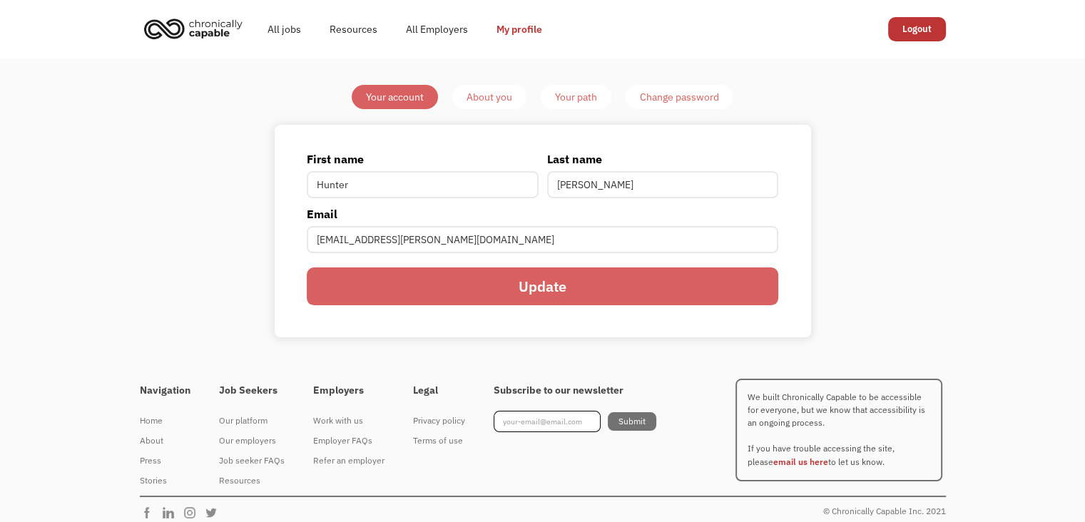
click at [428, 30] on link "All Employers" at bounding box center [437, 29] width 91 height 46
click at [288, 26] on link "All jobs" at bounding box center [284, 29] width 62 height 46
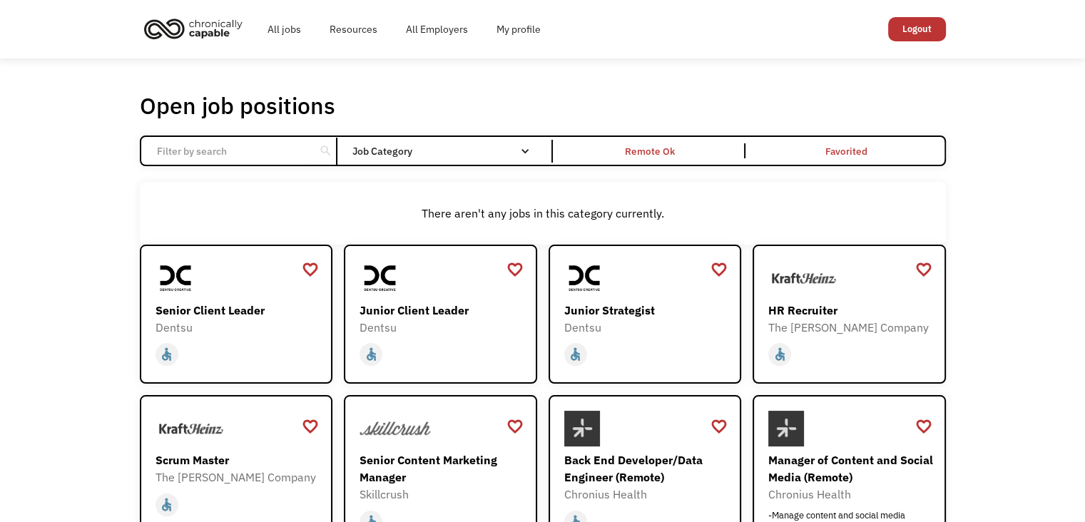
click at [282, 151] on input "Email Form" at bounding box center [227, 151] width 159 height 27
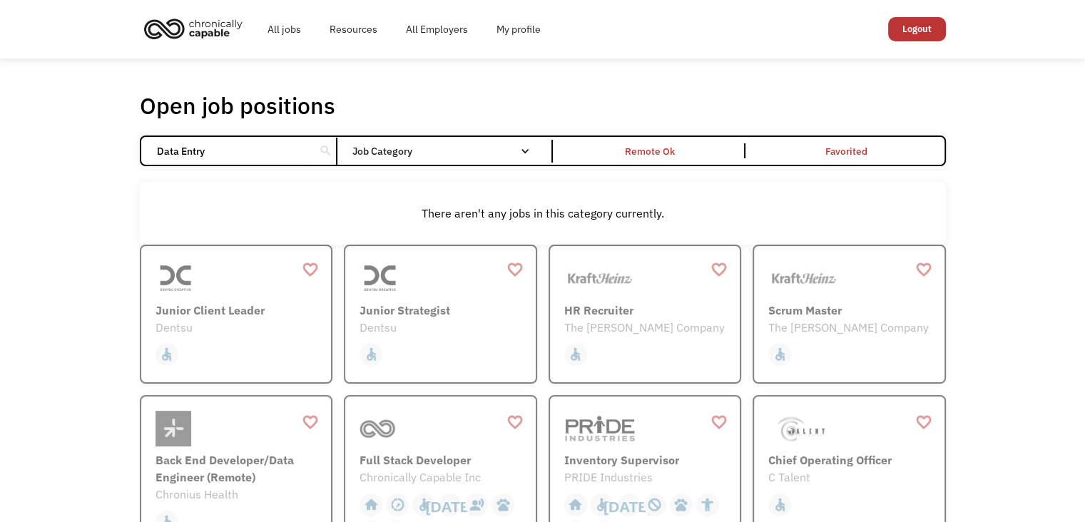
click input "Email Form" at bounding box center [0, 0] width 0 height 0
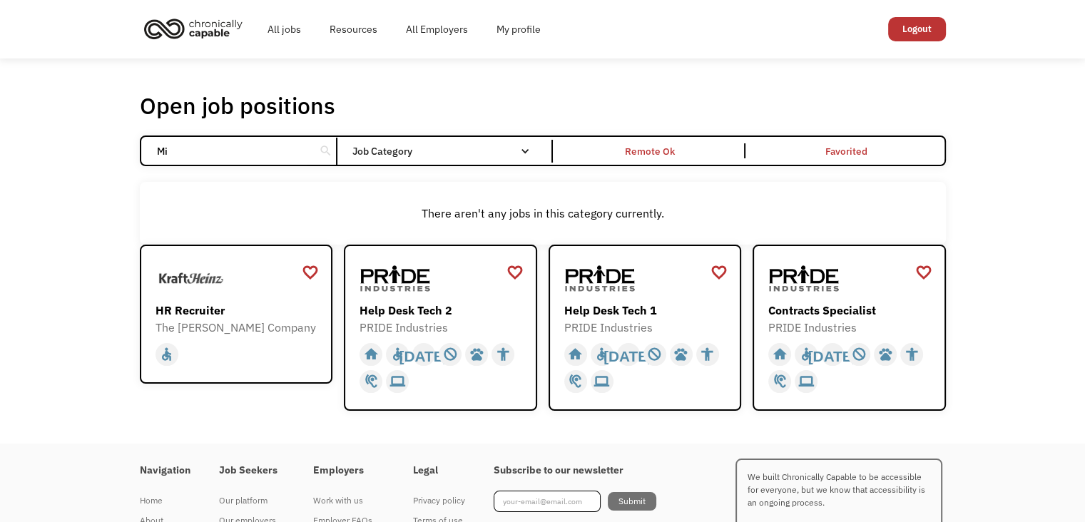
type input "M"
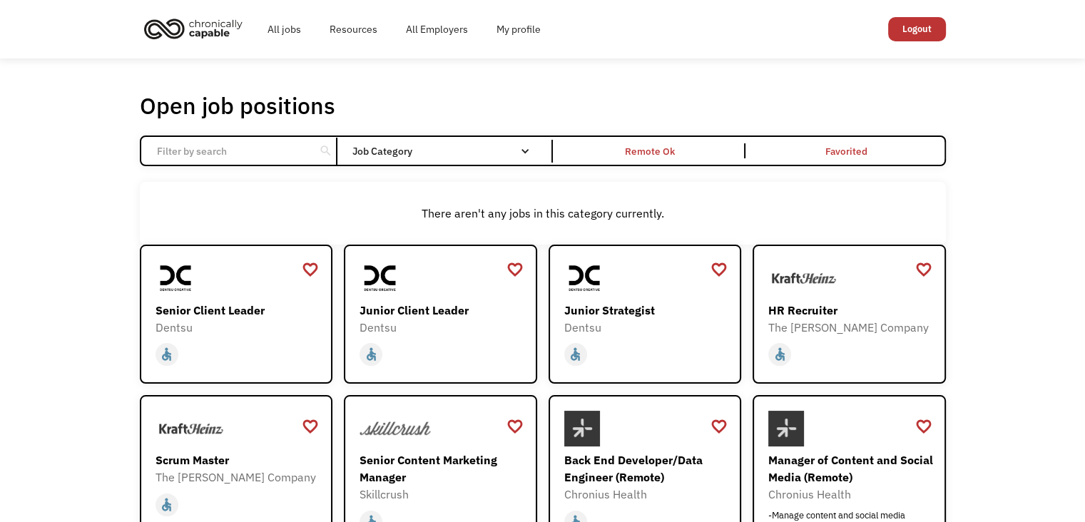
click at [657, 149] on div "Remote Ok" at bounding box center [650, 151] width 50 height 17
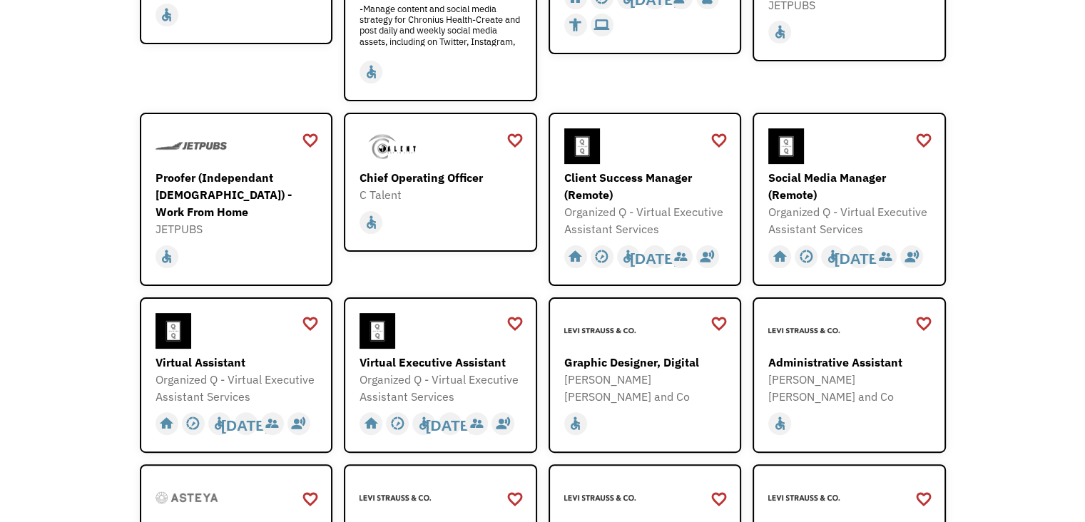
scroll to position [428, 0]
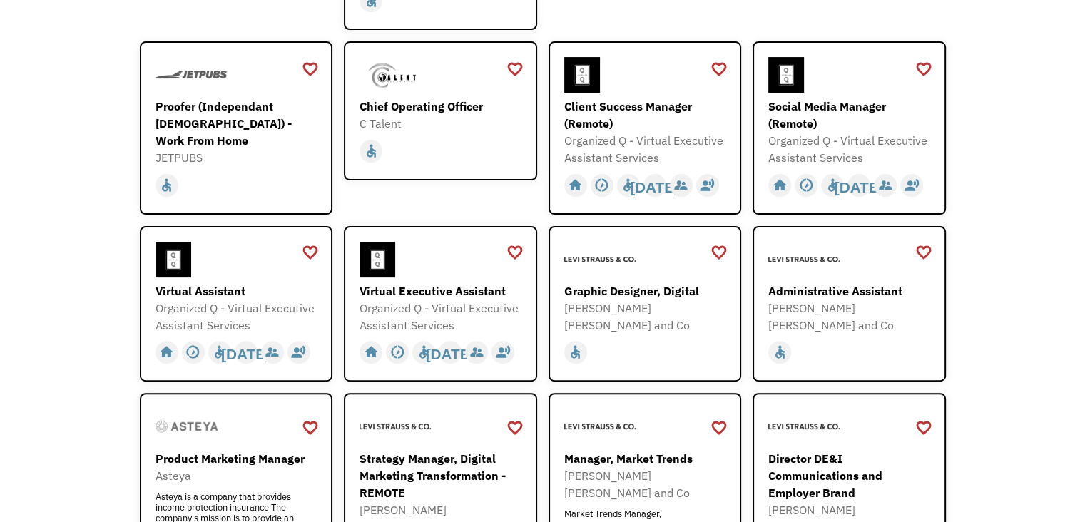
click at [835, 303] on div "[PERSON_NAME] [PERSON_NAME] and Co" at bounding box center [850, 317] width 165 height 34
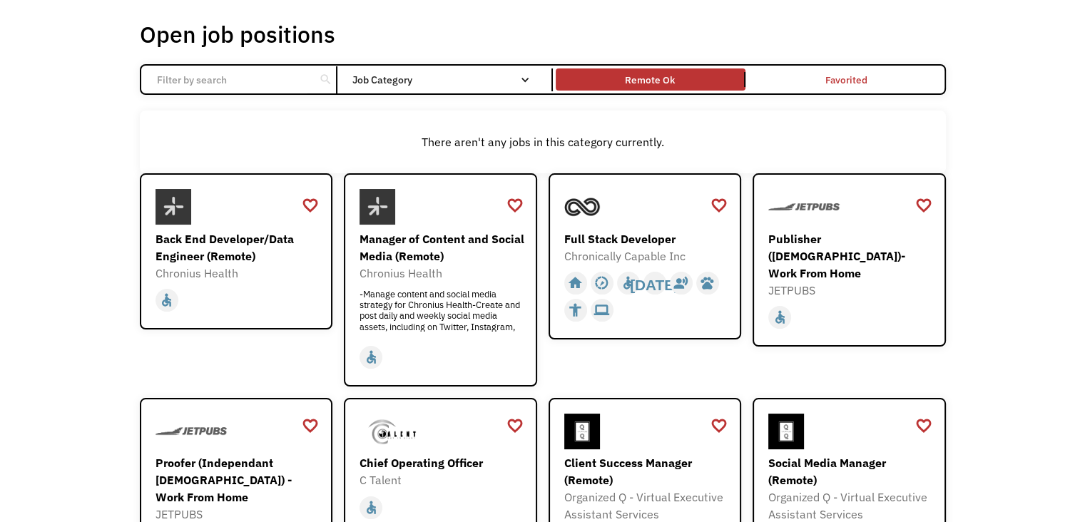
scroll to position [0, 0]
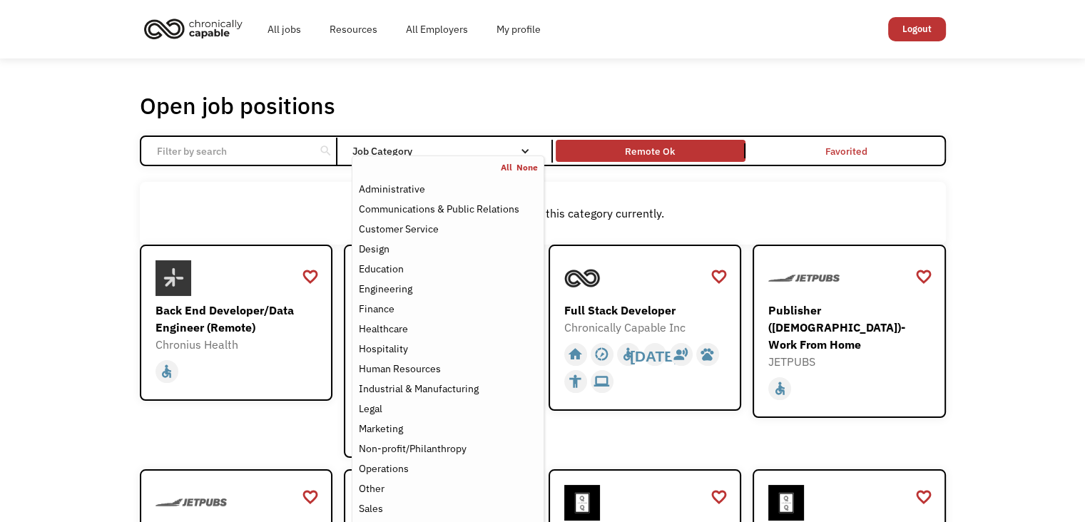
click at [478, 144] on div "Job Category" at bounding box center [448, 151] width 192 height 23
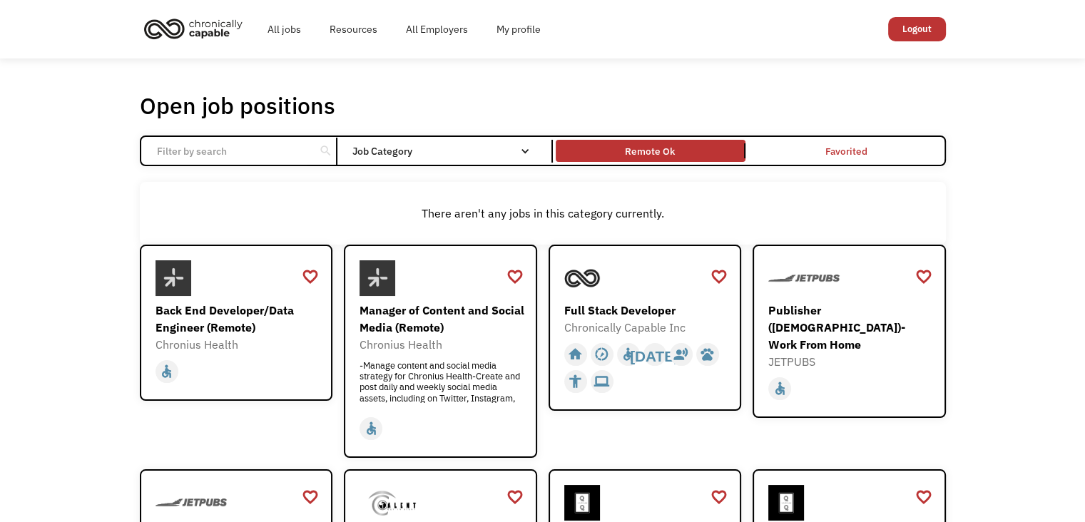
click at [476, 151] on div "Job Category" at bounding box center [448, 151] width 192 height 10
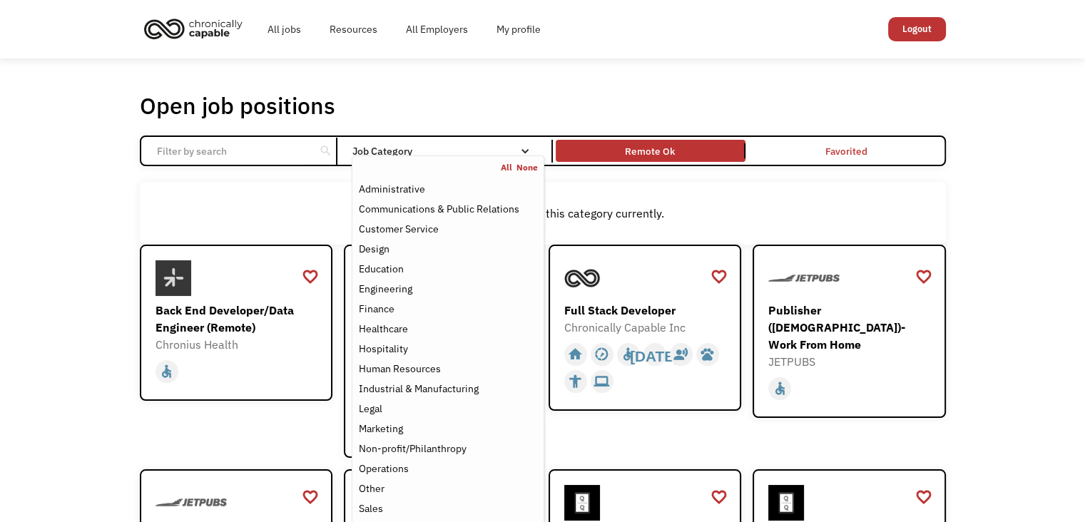
scroll to position [71, 0]
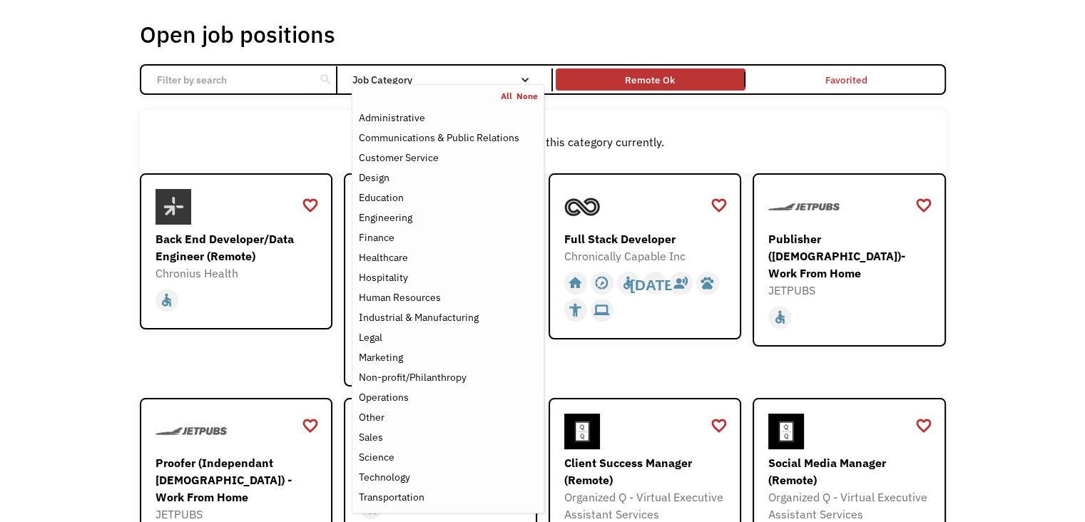
click at [438, 469] on div "Technology" at bounding box center [447, 477] width 179 height 17
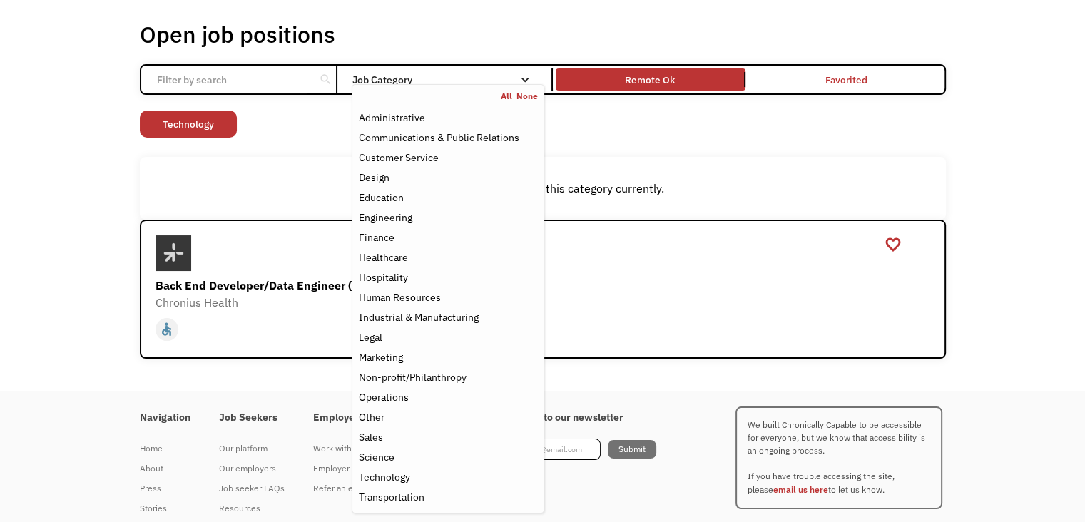
click at [297, 163] on div "There aren't any jobs in this category currently." at bounding box center [543, 188] width 806 height 63
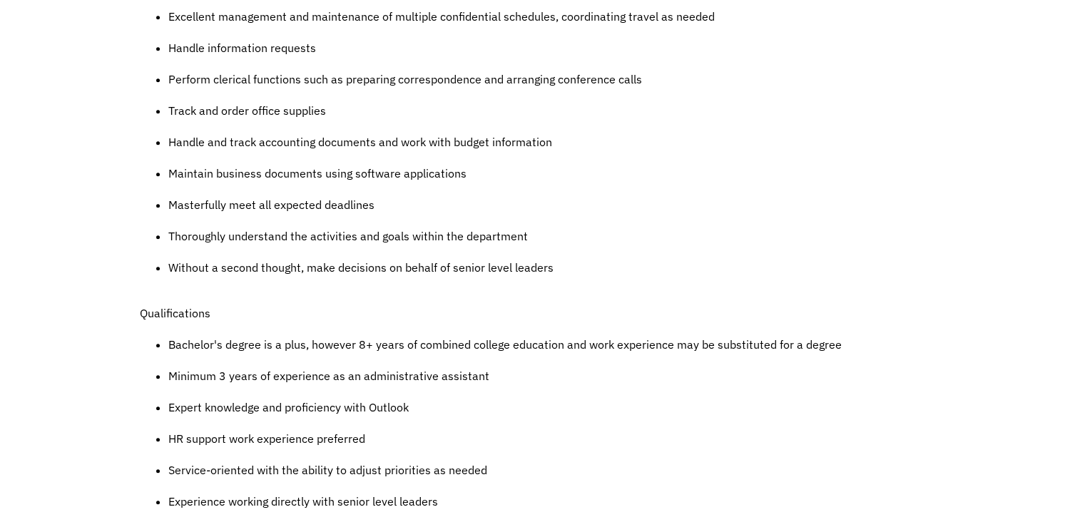
scroll to position [785, 0]
